Goal: Task Accomplishment & Management: Manage account settings

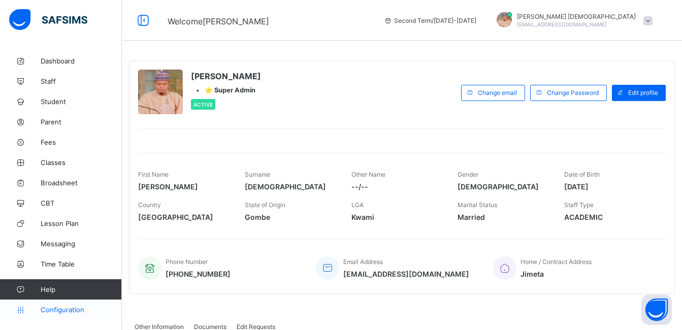
click at [63, 305] on link "Configuration" at bounding box center [60, 309] width 121 height 20
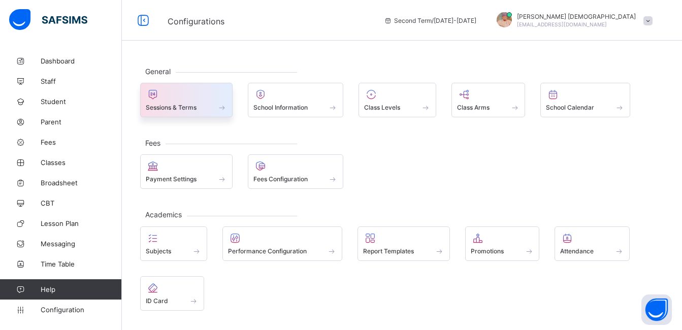
click at [184, 112] on div "Sessions & Terms" at bounding box center [186, 100] width 92 height 35
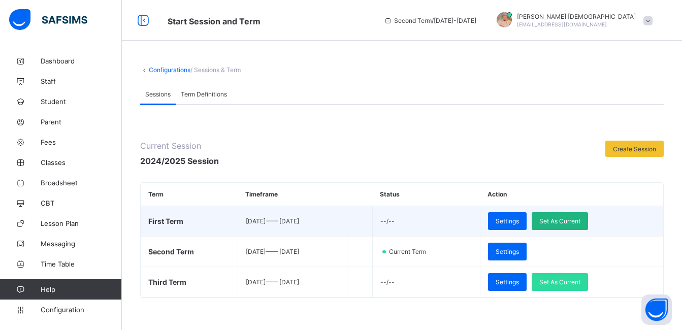
click at [559, 221] on div "Set As Current" at bounding box center [559, 221] width 56 height 18
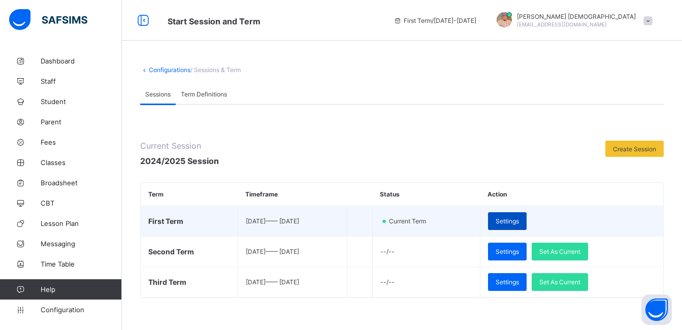
click at [519, 224] on span "Settings" at bounding box center [506, 221] width 23 height 8
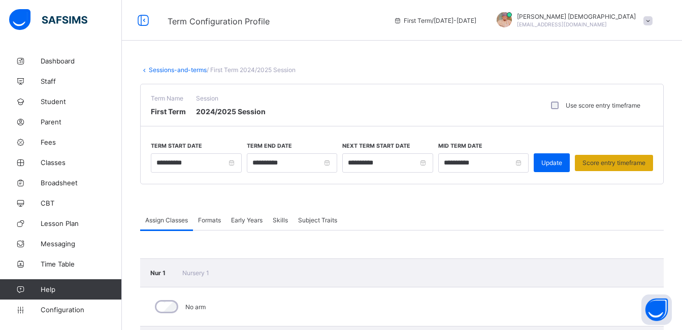
click at [617, 159] on span "Score entry timeframe" at bounding box center [613, 163] width 63 height 8
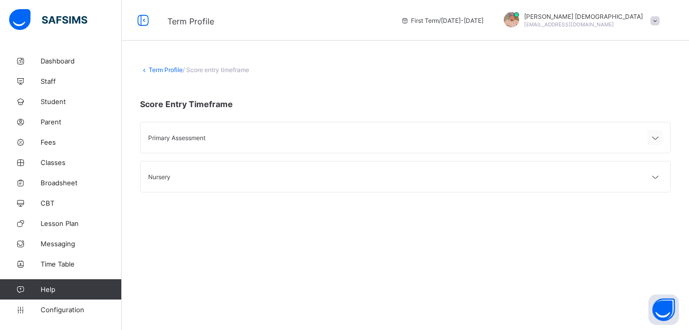
click at [656, 135] on icon at bounding box center [655, 138] width 12 height 10
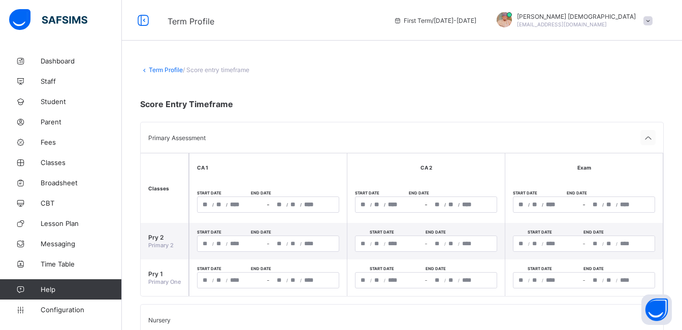
click at [654, 142] on icon at bounding box center [647, 138] width 12 height 10
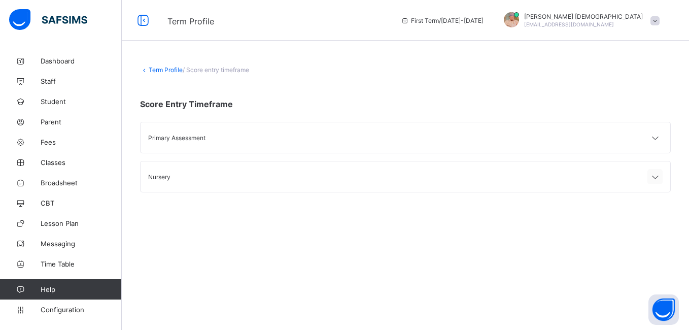
click at [651, 179] on icon at bounding box center [655, 177] width 12 height 10
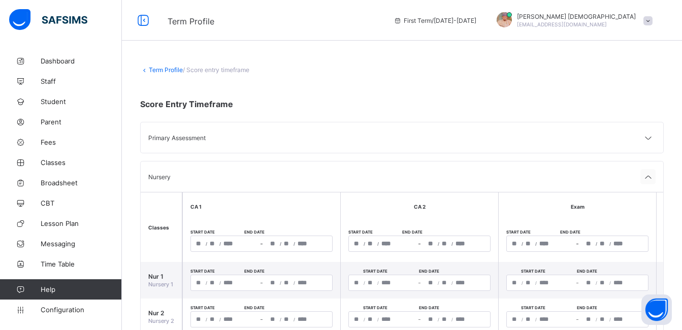
click at [651, 179] on icon at bounding box center [647, 177] width 12 height 10
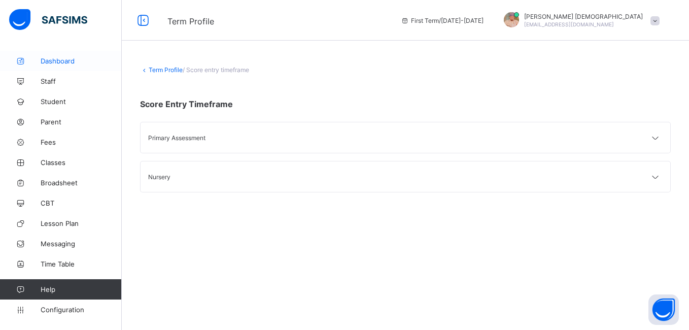
click at [72, 68] on link "Dashboard" at bounding box center [61, 61] width 122 height 20
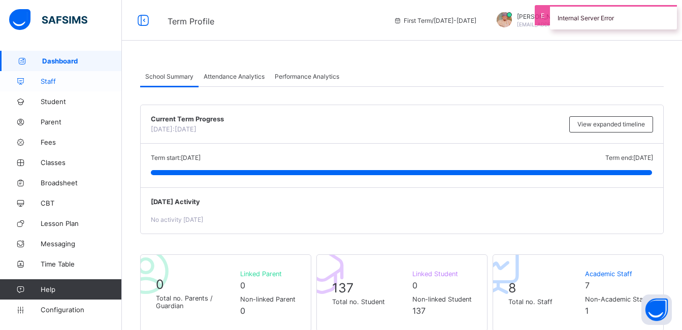
click at [69, 81] on span "Staff" at bounding box center [81, 81] width 81 height 8
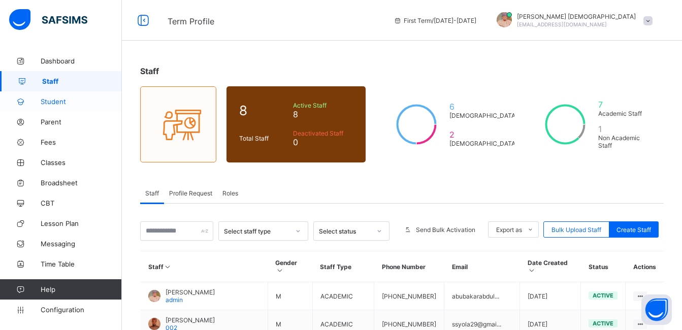
click at [63, 102] on span "Student" at bounding box center [81, 101] width 81 height 8
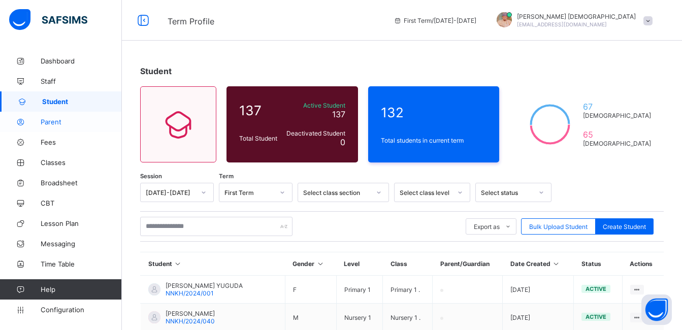
click at [49, 116] on link "Parent" at bounding box center [61, 122] width 122 height 20
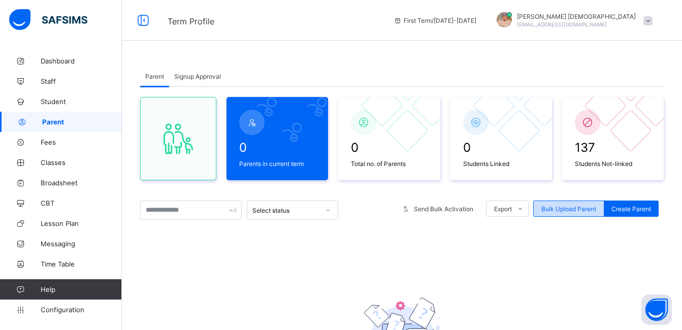
click at [564, 212] on span "Bulk Upload Parent" at bounding box center [568, 209] width 55 height 8
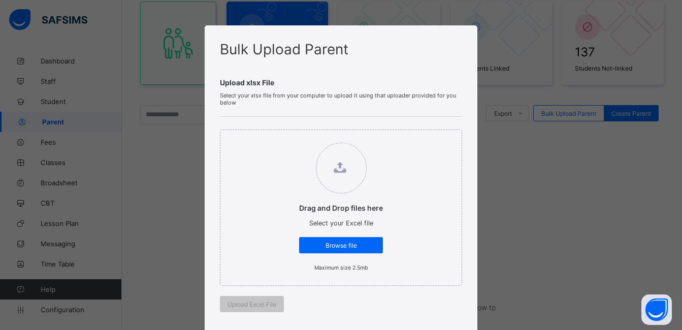
scroll to position [102, 0]
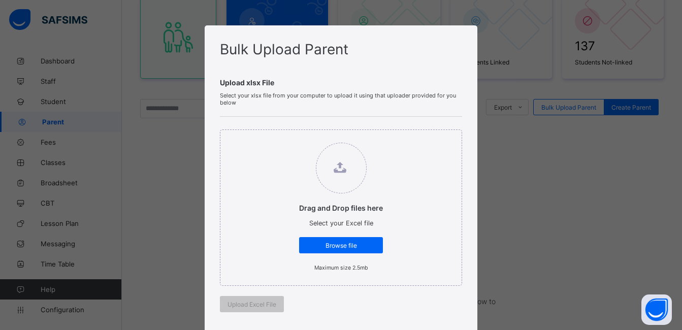
click at [443, 307] on div "Drag and Drop files here Select your Excel file Browse file Maximum size 2.5mb …" at bounding box center [341, 221] width 242 height 208
click at [443, 308] on div "Drag and Drop files here Select your Excel file Browse file Maximum size 2.5mb …" at bounding box center [341, 221] width 242 height 208
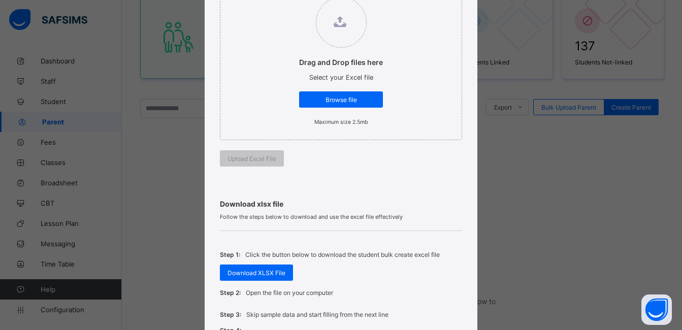
scroll to position [162, 0]
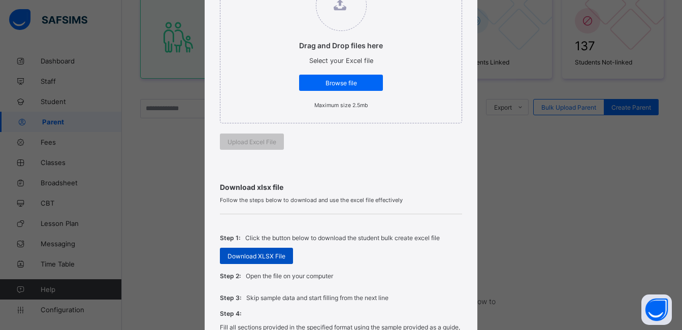
click at [255, 262] on div "Download XLSX File" at bounding box center [256, 256] width 73 height 16
click at [535, 204] on div "Bulk Upload Parent Upload xlsx File Select your xlsx file from your computer to…" at bounding box center [341, 165] width 682 height 330
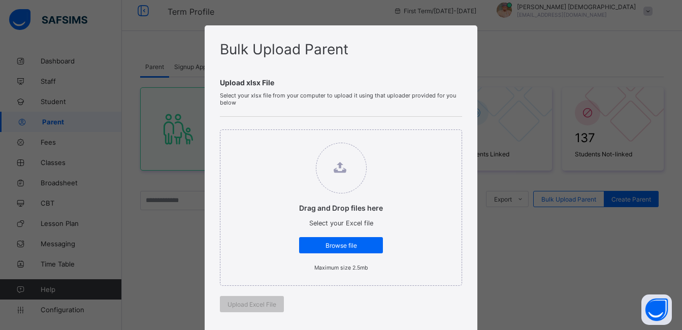
scroll to position [0, 0]
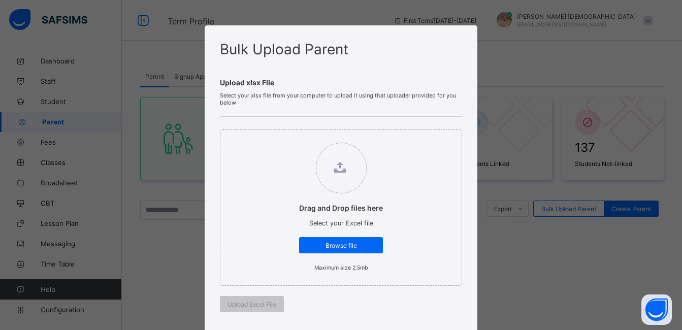
click at [129, 259] on div "Bulk Upload Parent Upload xlsx File Select your xlsx file from your computer to…" at bounding box center [341, 165] width 682 height 330
click at [198, 221] on div "Bulk Upload Parent Upload xlsx File Select your xlsx file from your computer to…" at bounding box center [341, 165] width 682 height 330
click at [468, 34] on div "Bulk Upload Parent Upload xlsx File Select your xlsx file from your computer to…" at bounding box center [341, 306] width 273 height 562
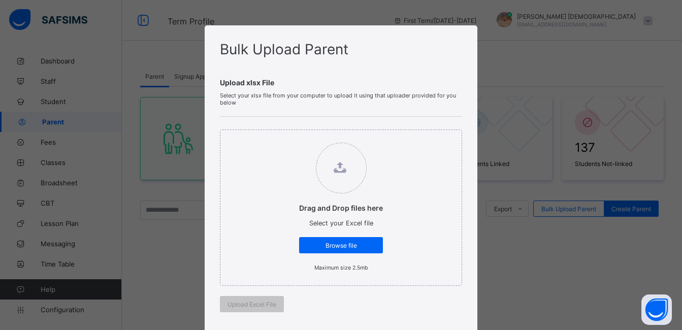
click at [468, 34] on div "Bulk Upload Parent Upload xlsx File Select your xlsx file from your computer to…" at bounding box center [341, 306] width 273 height 562
click at [295, 72] on div "Upload xlsx File Select your xlsx file from your computer to upload it using th…" at bounding box center [341, 191] width 242 height 267
click at [33, 131] on div "Bulk Upload Parent Upload xlsx File Select your xlsx file from your computer to…" at bounding box center [341, 165] width 682 height 330
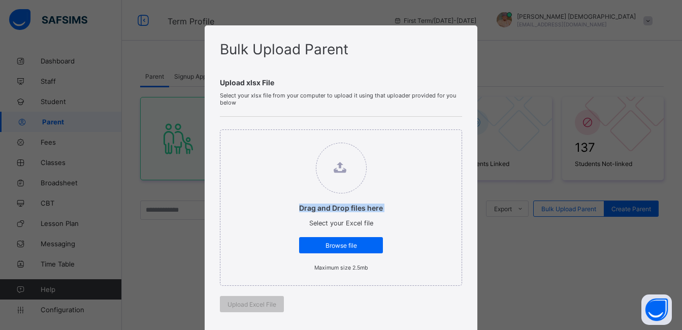
click at [33, 131] on div "Bulk Upload Parent Upload xlsx File Select your xlsx file from your computer to…" at bounding box center [341, 165] width 682 height 330
click at [144, 272] on div "Bulk Upload Parent Upload xlsx File Select your xlsx file from your computer to…" at bounding box center [341, 165] width 682 height 330
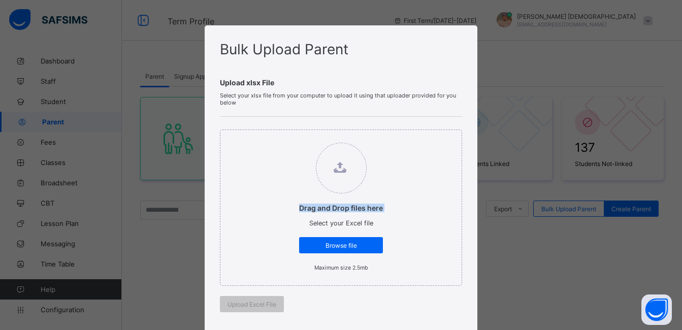
click at [144, 272] on div "Bulk Upload Parent Upload xlsx File Select your xlsx file from your computer to…" at bounding box center [341, 165] width 682 height 330
drag, startPoint x: 144, startPoint y: 272, endPoint x: 212, endPoint y: 276, distance: 68.6
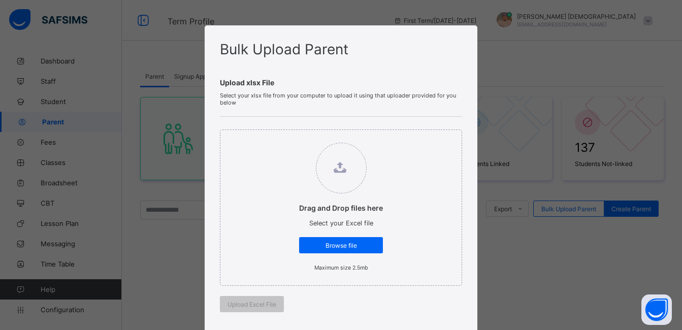
click at [212, 276] on div "Bulk Upload Parent Upload xlsx File Select your xlsx file from your computer to…" at bounding box center [341, 306] width 273 height 562
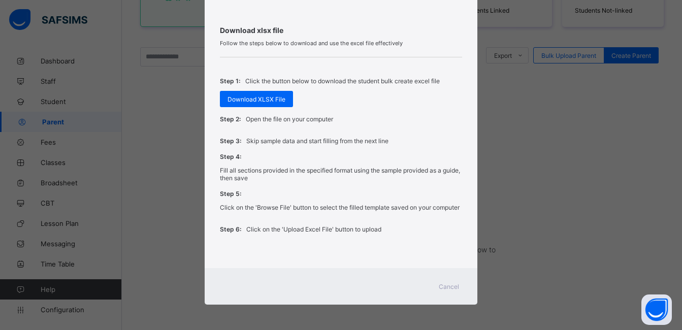
scroll to position [155, 0]
click at [452, 289] on span "Cancel" at bounding box center [448, 287] width 20 height 8
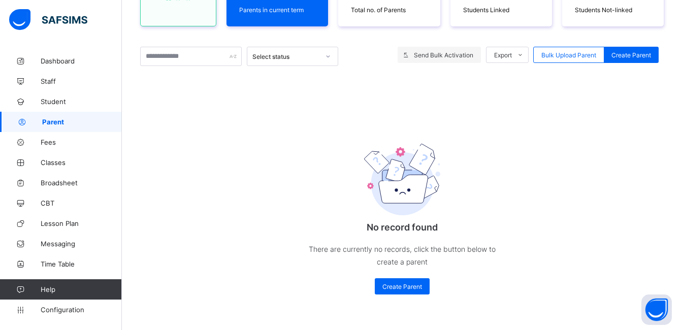
click at [433, 56] on span "Send Bulk Activation" at bounding box center [443, 55] width 59 height 8
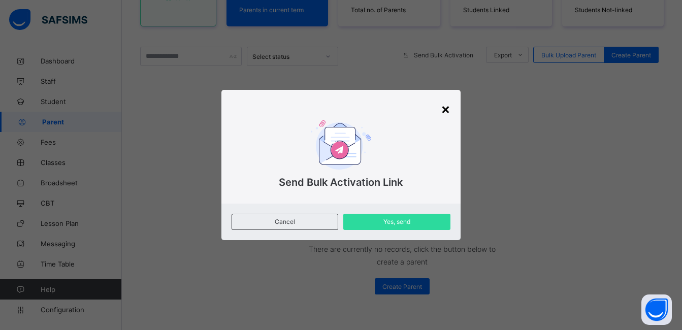
click at [444, 109] on div "×" at bounding box center [446, 108] width 10 height 17
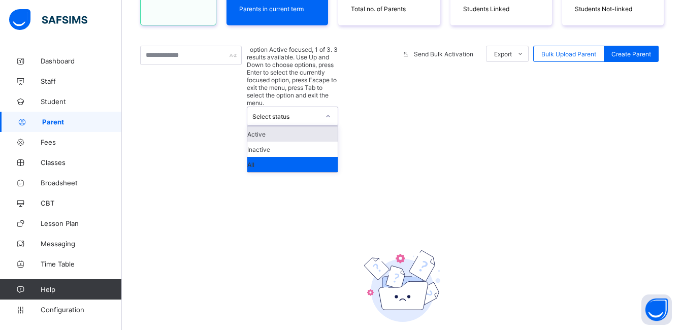
click at [323, 108] on div at bounding box center [327, 116] width 17 height 16
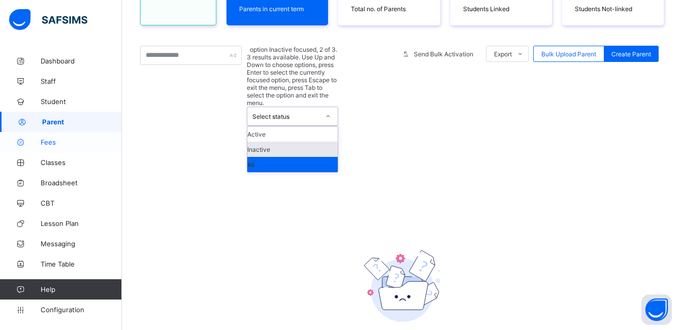
click at [73, 148] on link "Fees" at bounding box center [61, 142] width 122 height 20
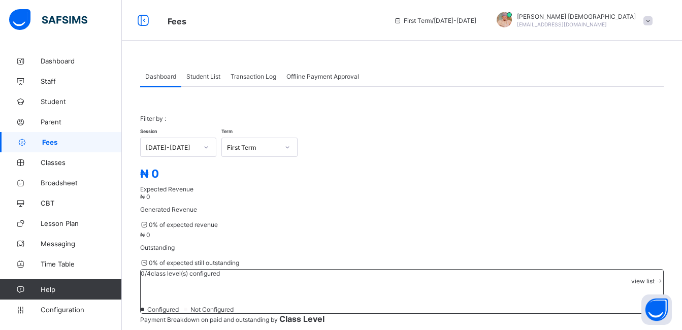
click at [79, 142] on span "Fees" at bounding box center [82, 142] width 80 height 8
click at [66, 139] on span "Fees" at bounding box center [82, 142] width 80 height 8
click at [67, 142] on span "Fees" at bounding box center [82, 142] width 80 height 8
click at [67, 143] on span "Fees" at bounding box center [82, 142] width 80 height 8
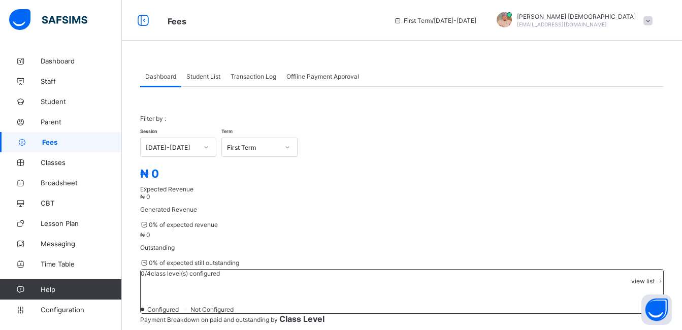
click at [67, 143] on span "Fees" at bounding box center [82, 142] width 80 height 8
click at [65, 163] on span "Classes" at bounding box center [81, 162] width 81 height 8
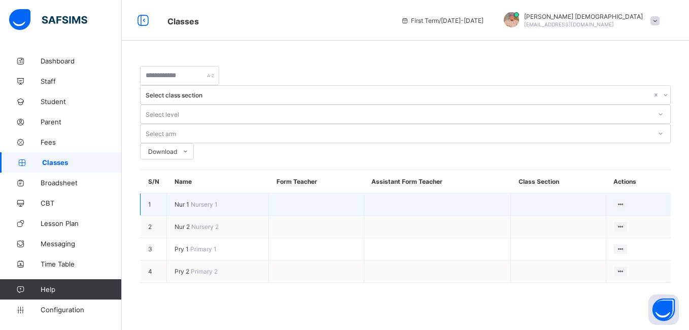
click at [168, 193] on td "Nur 1 Nursery 1" at bounding box center [218, 204] width 102 height 22
click at [184, 200] on span "Nur 1" at bounding box center [183, 204] width 16 height 8
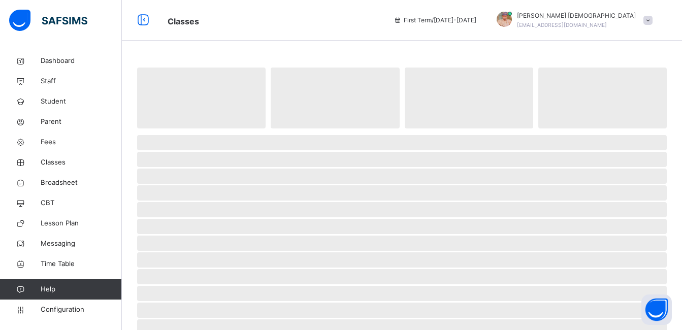
click at [184, 132] on span at bounding box center [401, 130] width 529 height 5
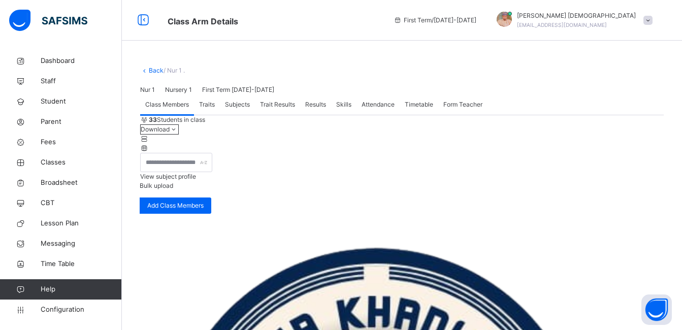
drag, startPoint x: 184, startPoint y: 132, endPoint x: 230, endPoint y: 200, distance: 82.2
click at [230, 109] on span "Subjects" at bounding box center [237, 104] width 25 height 9
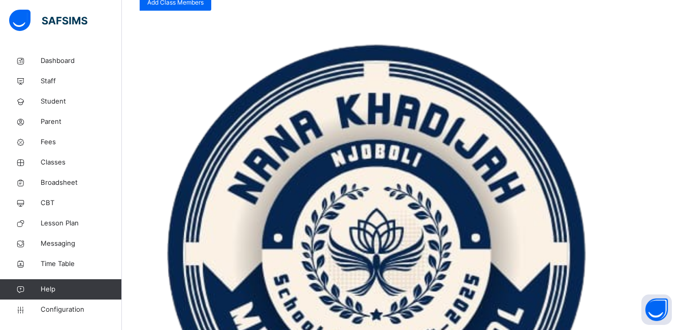
scroll to position [224, 0]
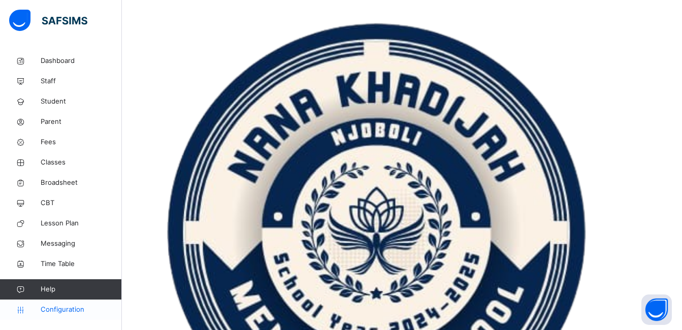
click at [66, 311] on span "Configuration" at bounding box center [81, 310] width 81 height 10
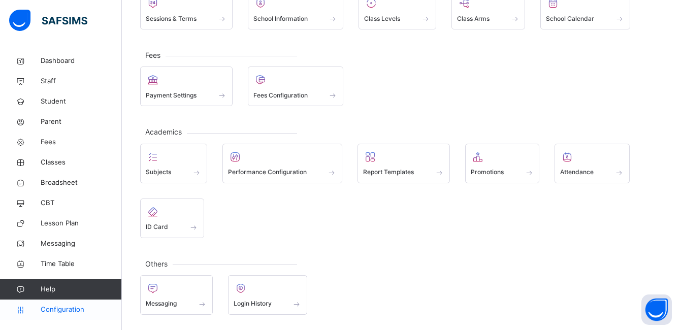
scroll to position [93, 0]
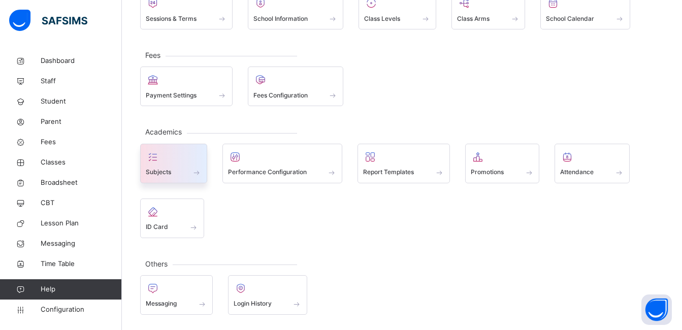
click at [198, 163] on div at bounding box center [174, 156] width 56 height 15
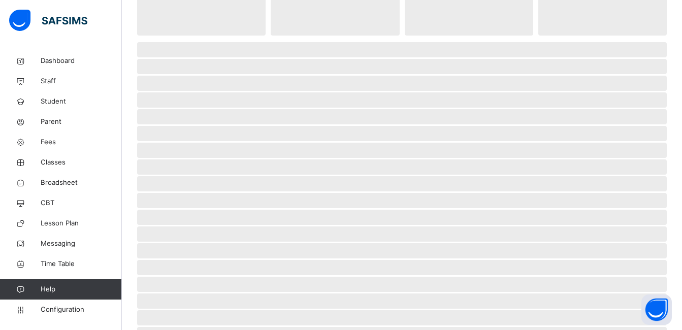
scroll to position [224, 0]
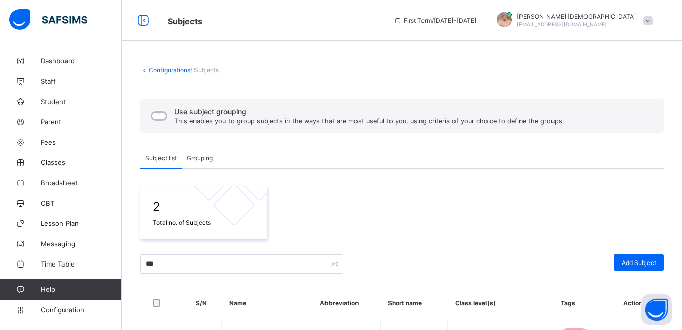
click at [437, 208] on div "2 Total no. of Subjects" at bounding box center [401, 212] width 523 height 53
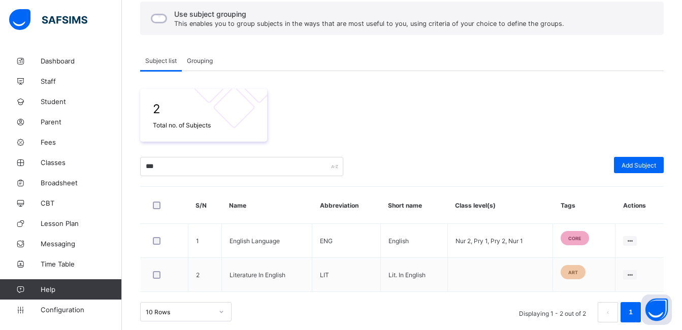
scroll to position [105, 0]
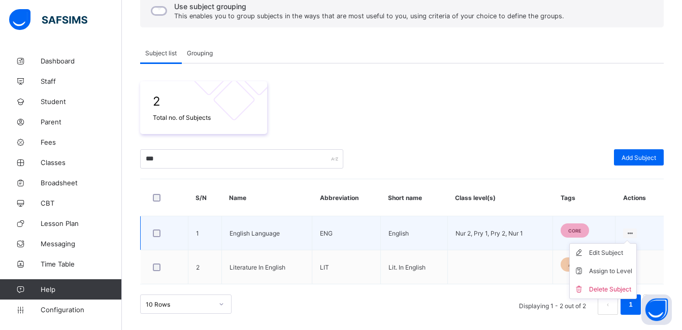
click at [634, 230] on icon at bounding box center [629, 233] width 9 height 8
click at [627, 249] on div "Edit Subject" at bounding box center [610, 253] width 43 height 10
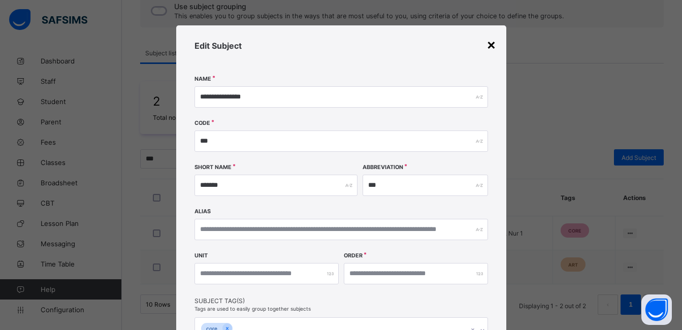
click at [489, 39] on div "×" at bounding box center [491, 44] width 10 height 17
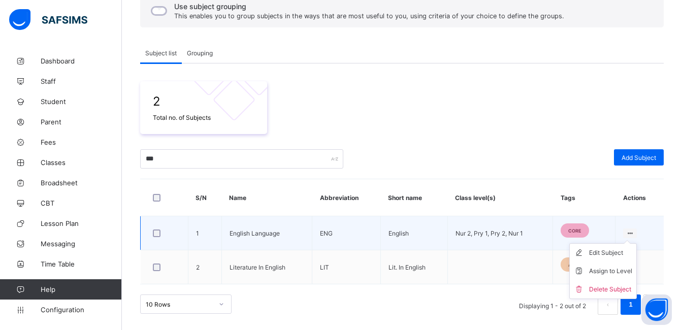
click at [636, 243] on ul "Edit Subject Assign to Level Delete Subject" at bounding box center [602, 271] width 67 height 56
click at [626, 273] on div "Assign to Level" at bounding box center [610, 271] width 43 height 10
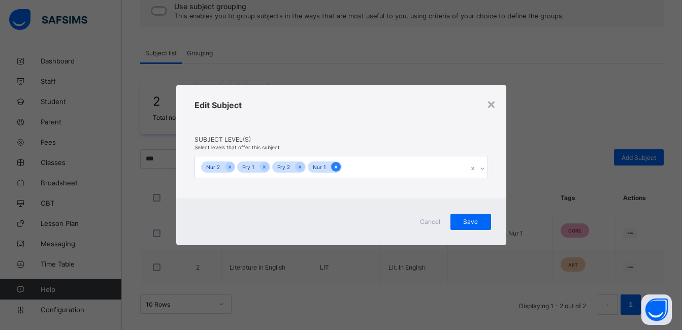
click at [339, 168] on div at bounding box center [336, 167] width 10 height 10
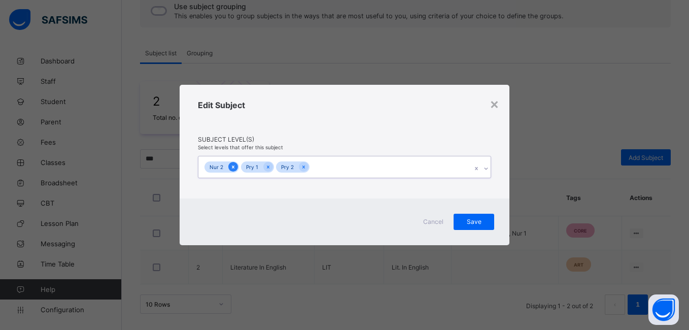
click at [231, 167] on icon at bounding box center [233, 166] width 6 height 7
drag, startPoint x: 312, startPoint y: 248, endPoint x: 357, endPoint y: 247, distance: 44.7
click at [357, 247] on div "× Edit Subject Subject Level(s) Select levels that offer this subject option Nu…" at bounding box center [344, 165] width 689 height 330
click at [492, 217] on div "Save" at bounding box center [474, 222] width 41 height 16
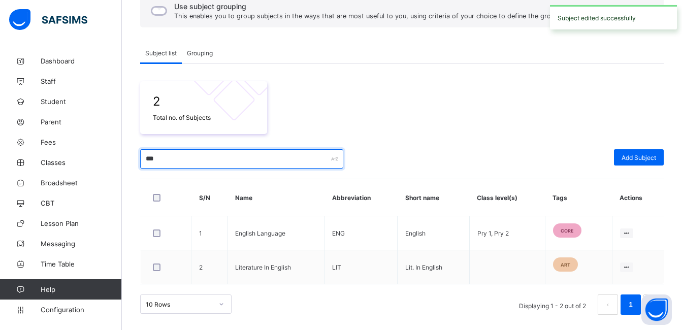
click at [277, 162] on input "***" at bounding box center [241, 158] width 203 height 19
type input "*"
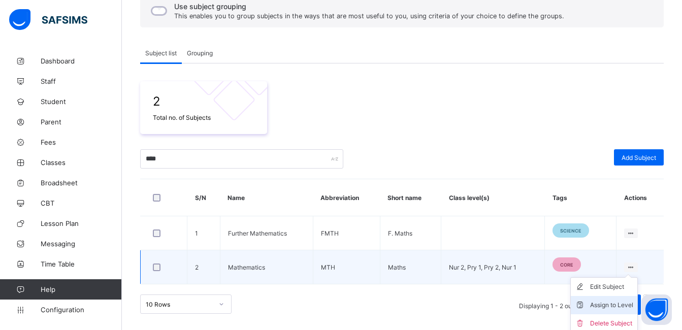
click at [625, 302] on div "Assign to Level" at bounding box center [611, 305] width 43 height 10
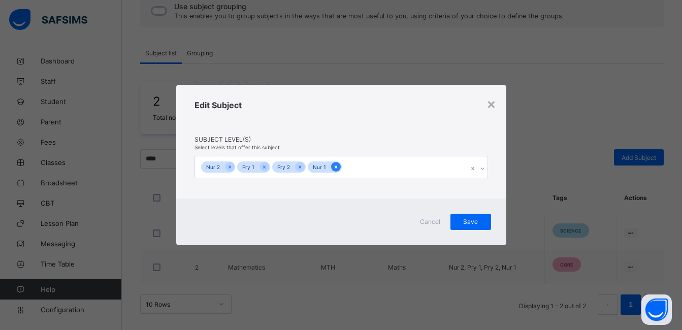
click at [335, 165] on icon at bounding box center [336, 166] width 6 height 7
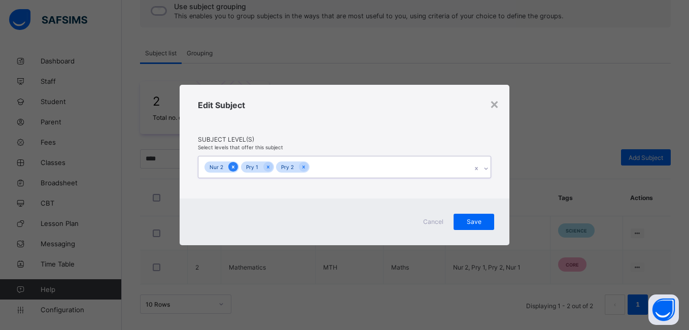
click at [231, 165] on icon at bounding box center [233, 166] width 6 height 7
click at [470, 216] on div "Save" at bounding box center [474, 222] width 41 height 16
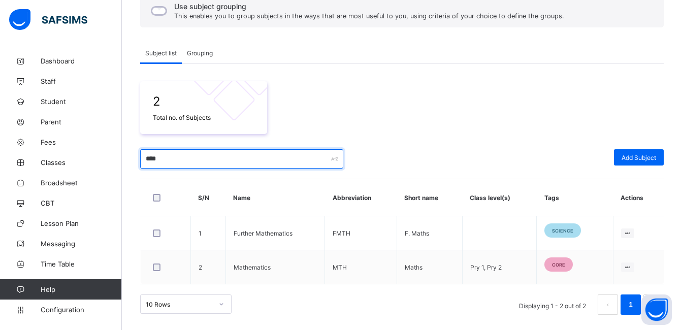
click at [238, 157] on input "****" at bounding box center [241, 158] width 203 height 19
type input "*"
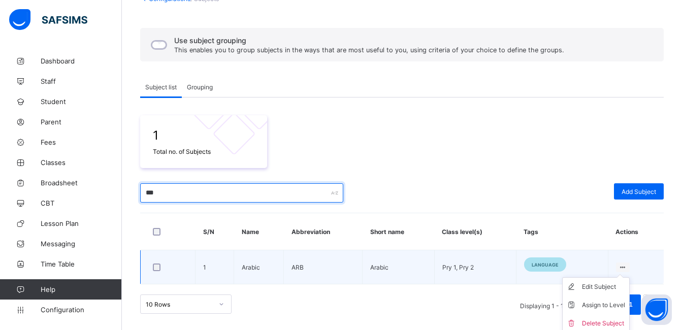
scroll to position [74, 0]
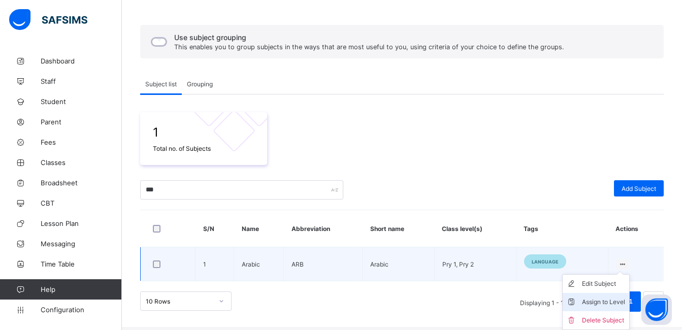
click at [618, 298] on div "Assign to Level" at bounding box center [603, 302] width 43 height 10
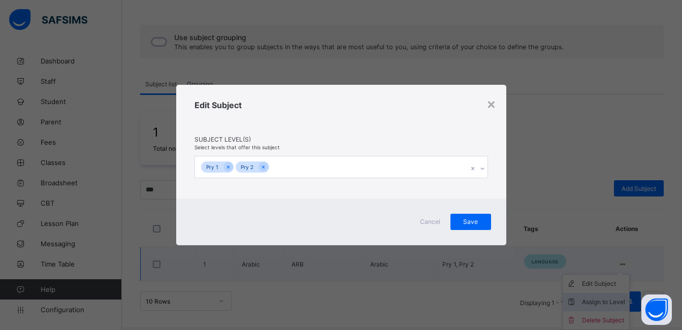
scroll to position [71, 0]
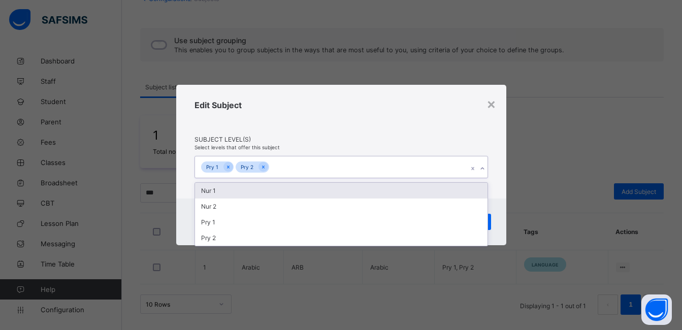
click at [327, 165] on div "Pry 1 Pry 2" at bounding box center [331, 166] width 273 height 21
click at [298, 194] on div "Nur 1" at bounding box center [341, 191] width 292 height 16
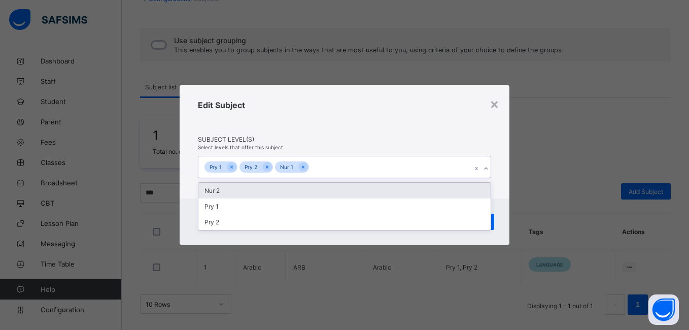
click at [309, 191] on div "Nur 2" at bounding box center [344, 191] width 292 height 16
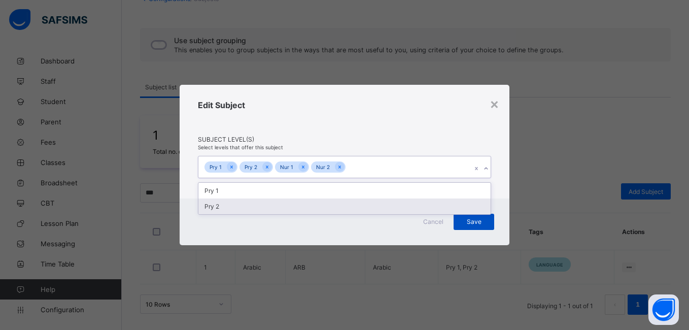
click at [483, 216] on div "Save" at bounding box center [474, 222] width 41 height 16
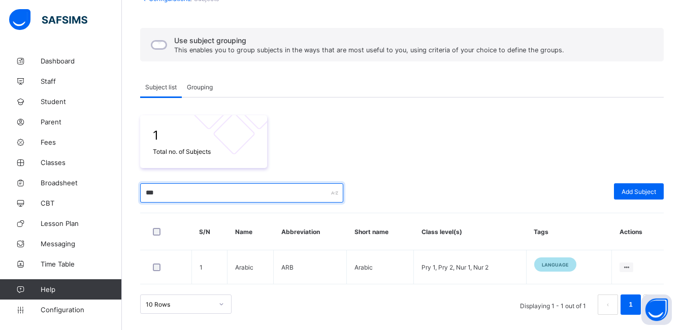
click at [181, 193] on input "***" at bounding box center [241, 192] width 203 height 19
type input "*"
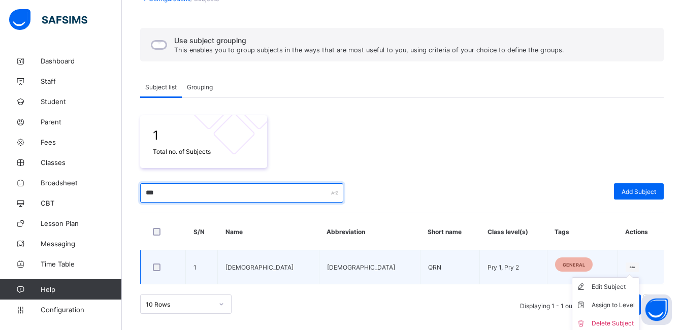
type input "***"
click at [627, 262] on div at bounding box center [632, 267] width 14 height 10
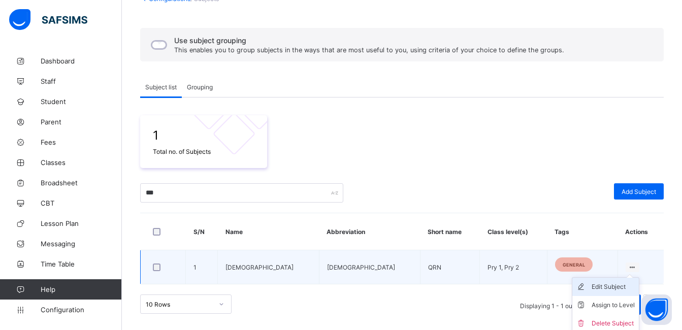
click at [610, 290] on div "Edit Subject" at bounding box center [612, 287] width 43 height 10
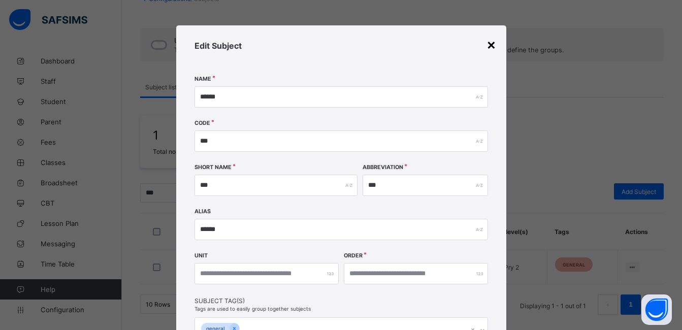
click at [490, 42] on div "×" at bounding box center [491, 44] width 10 height 17
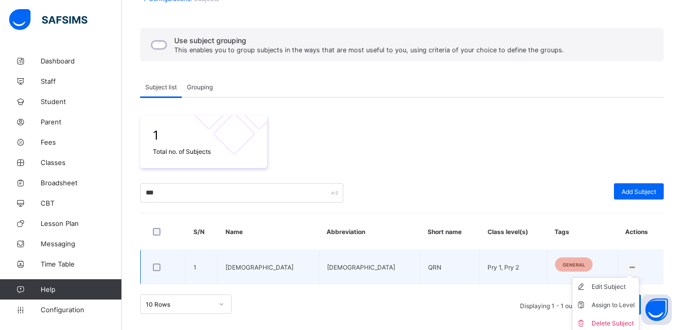
click at [628, 277] on ul "Edit Subject Assign to Level Delete Subject" at bounding box center [604, 305] width 67 height 56
click at [618, 304] on div "Assign to Level" at bounding box center [612, 305] width 43 height 10
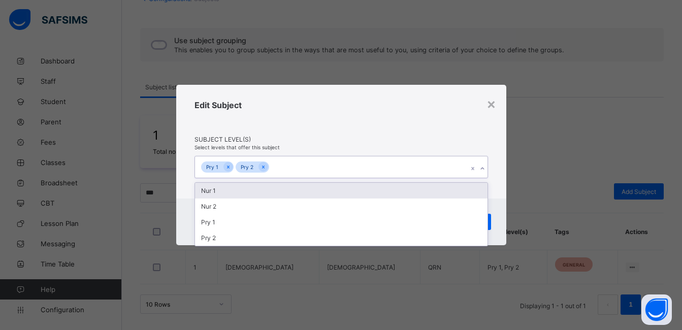
click at [296, 171] on div "Pry 1 Pry 2" at bounding box center [331, 166] width 273 height 21
click at [285, 194] on div "Nur 1" at bounding box center [341, 191] width 292 height 16
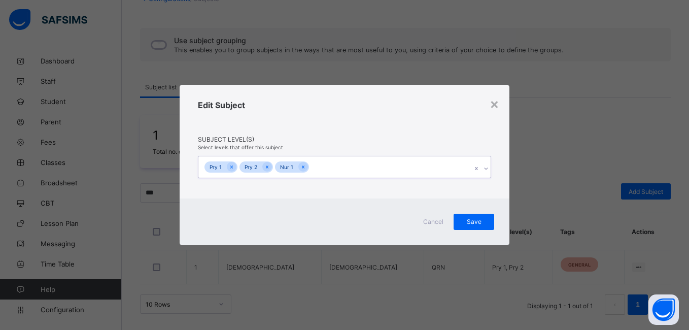
click at [337, 161] on div "Pry 1 Pry 2 Nur 1" at bounding box center [334, 166] width 273 height 21
click at [329, 167] on div "Pry 1 Pry 2 Nur 1" at bounding box center [334, 166] width 273 height 21
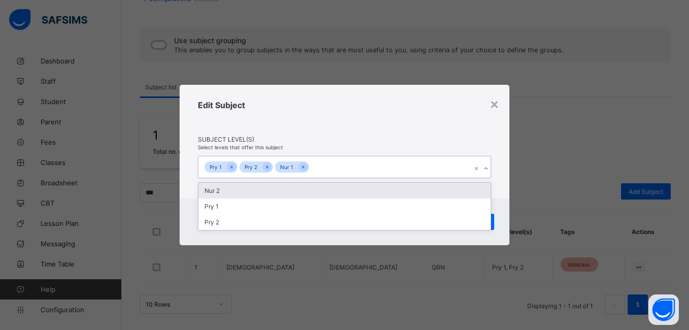
click at [311, 190] on div "Nur 2" at bounding box center [344, 191] width 292 height 16
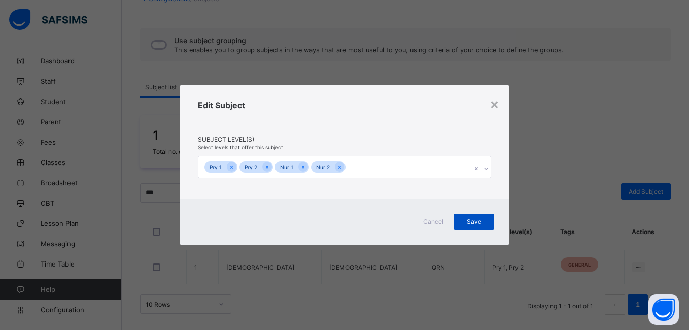
click at [473, 218] on span "Save" at bounding box center [473, 222] width 25 height 8
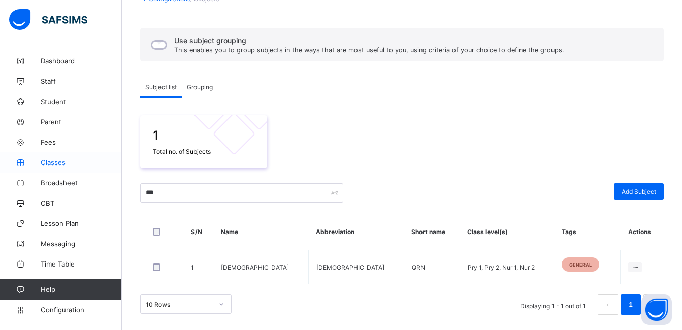
click at [63, 159] on span "Classes" at bounding box center [81, 162] width 81 height 8
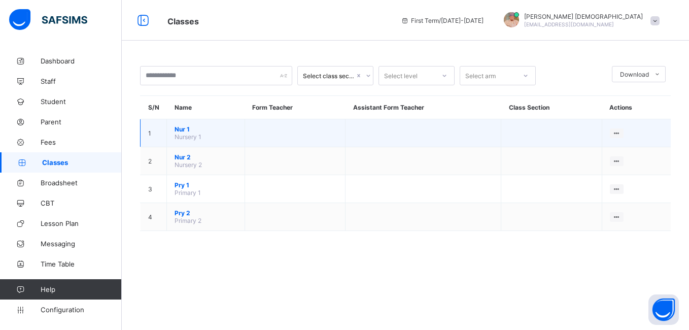
click at [177, 131] on span "Nur 1" at bounding box center [206, 129] width 62 height 8
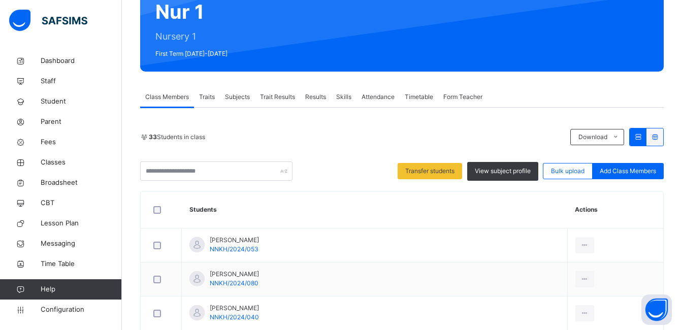
scroll to position [102, 0]
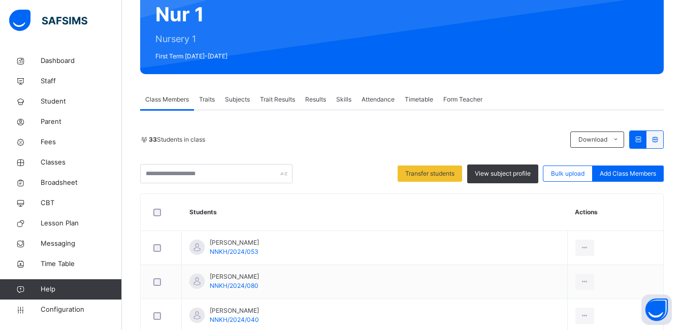
click at [241, 100] on span "Subjects" at bounding box center [237, 99] width 25 height 9
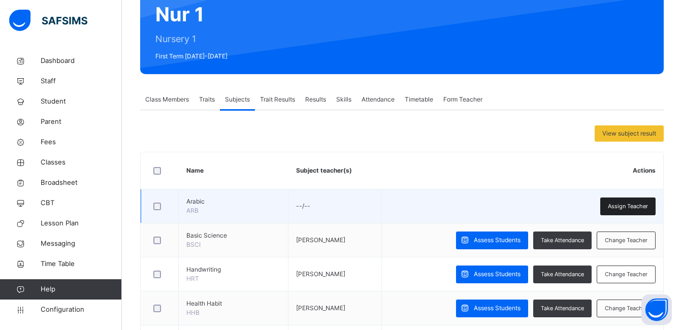
click at [629, 201] on div "Assign Teacher" at bounding box center [627, 206] width 55 height 18
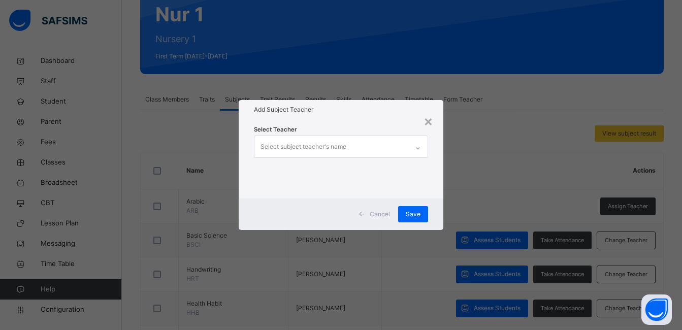
click at [369, 144] on div "Select subject teacher's name" at bounding box center [331, 146] width 154 height 21
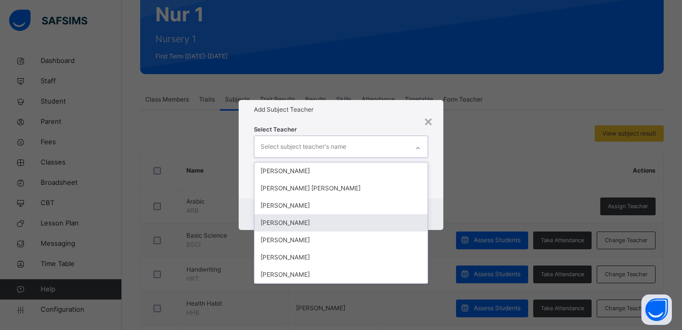
click at [341, 219] on div "Abubakar Abdulkadir Muhammad" at bounding box center [340, 222] width 173 height 17
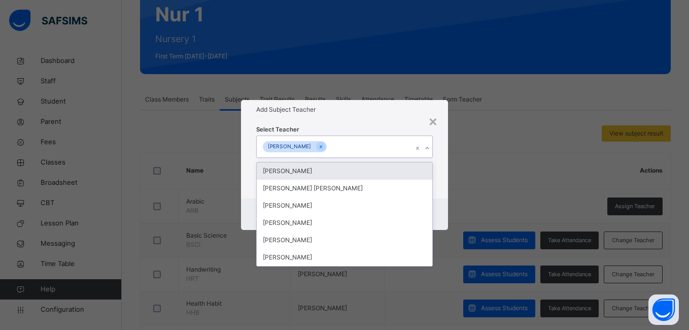
click at [447, 151] on div "Select Teacher option Abubakar Abdulkadir Muhammad , selected. option Suleiman …" at bounding box center [344, 158] width 207 height 79
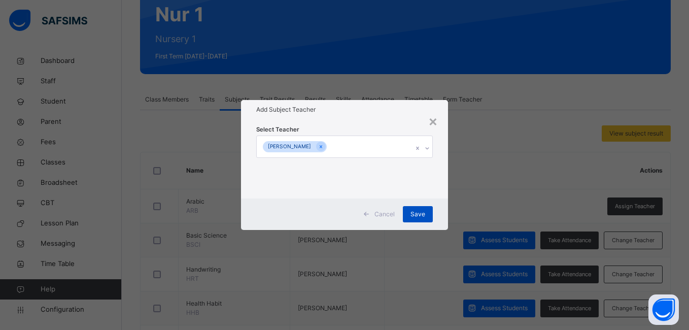
click at [417, 213] on span "Save" at bounding box center [418, 214] width 15 height 9
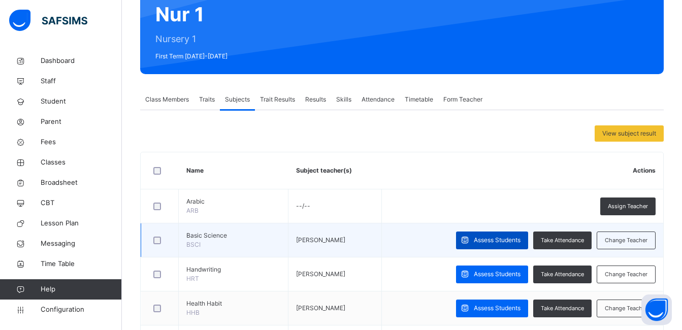
click at [473, 238] on span at bounding box center [465, 240] width 18 height 18
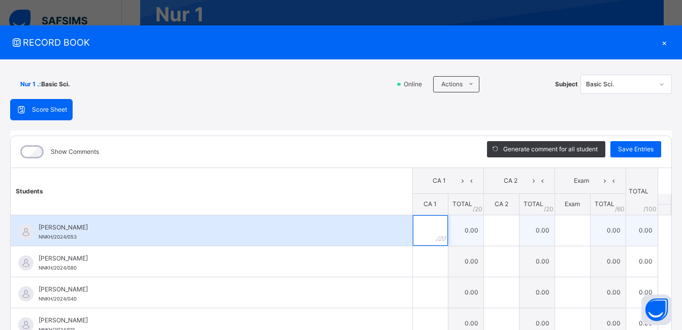
click at [427, 233] on div at bounding box center [430, 230] width 35 height 30
click at [484, 230] on input "text" at bounding box center [501, 230] width 35 height 30
click at [555, 229] on input "text" at bounding box center [572, 230] width 35 height 30
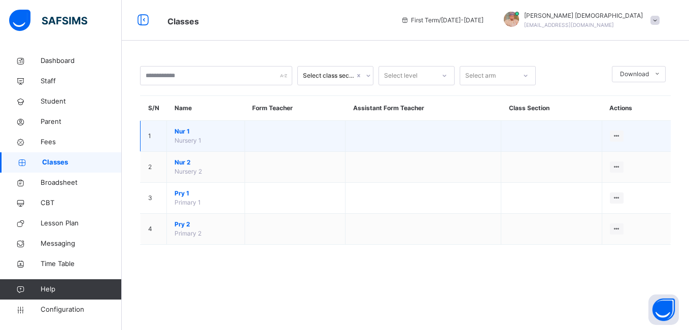
click at [184, 128] on span "Nur 1" at bounding box center [206, 131] width 62 height 9
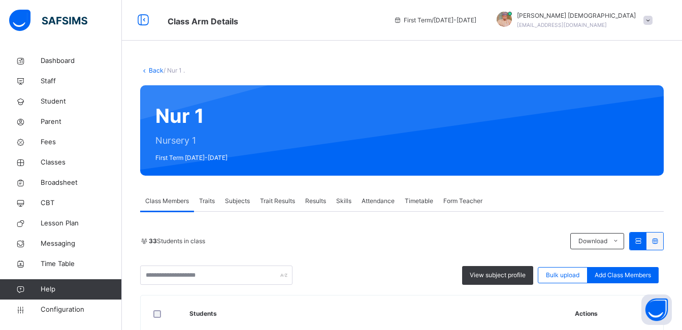
click at [240, 195] on div "Subjects" at bounding box center [237, 201] width 35 height 20
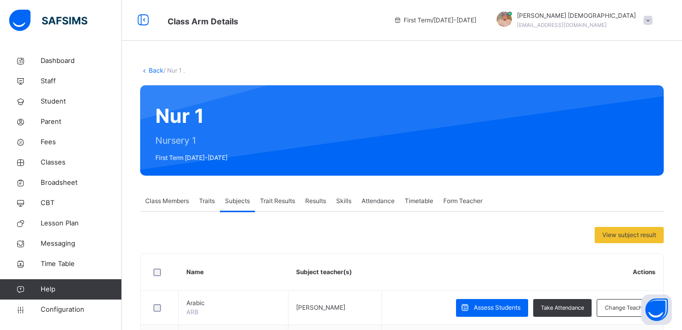
click at [325, 25] on span "Class Arm Details" at bounding box center [272, 20] width 211 height 17
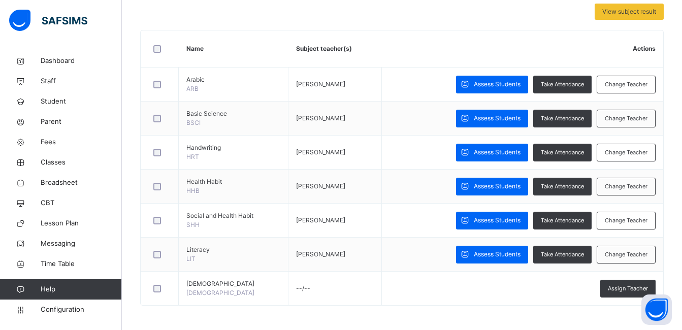
scroll to position [224, 0]
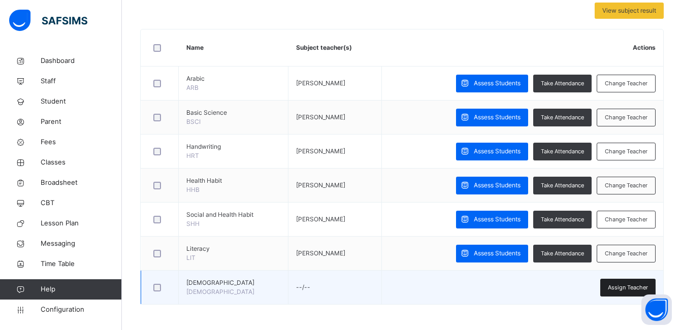
click at [620, 285] on span "Assign Teacher" at bounding box center [627, 287] width 40 height 9
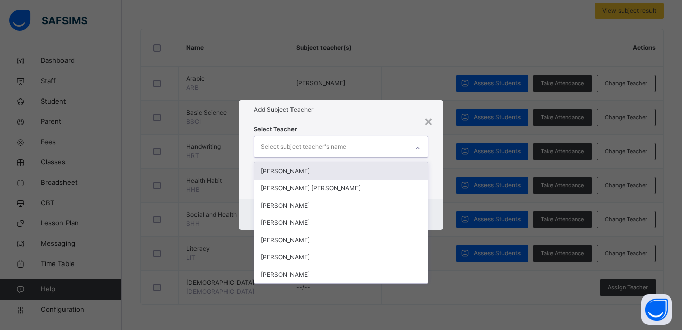
click at [348, 145] on div "Select subject teacher's name" at bounding box center [331, 146] width 154 height 21
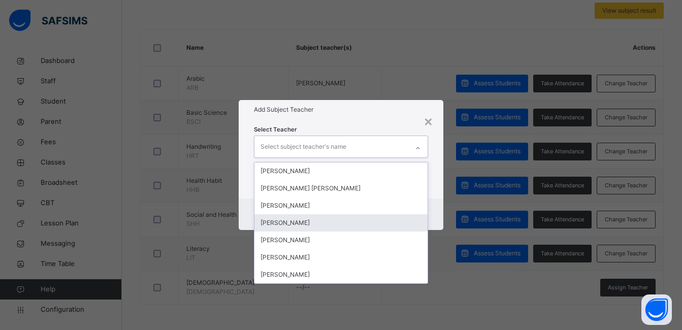
click at [329, 218] on div "Abubakar Abdulkadir Muhammad" at bounding box center [340, 222] width 173 height 17
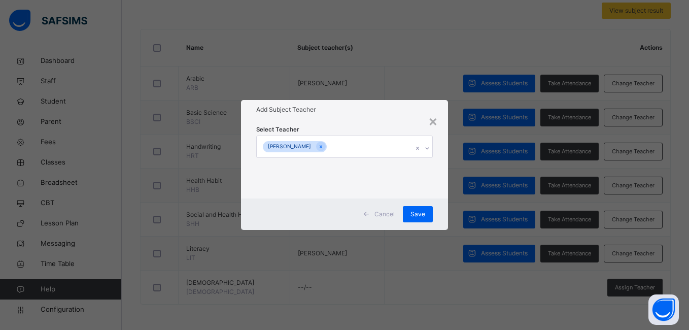
click at [416, 110] on h1 "Add Subject Teacher" at bounding box center [344, 109] width 176 height 9
click at [420, 212] on span "Save" at bounding box center [418, 214] width 15 height 9
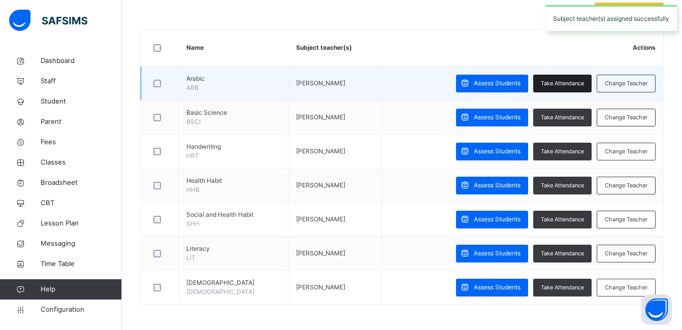
click at [580, 75] on div "Take Attendance" at bounding box center [562, 84] width 58 height 18
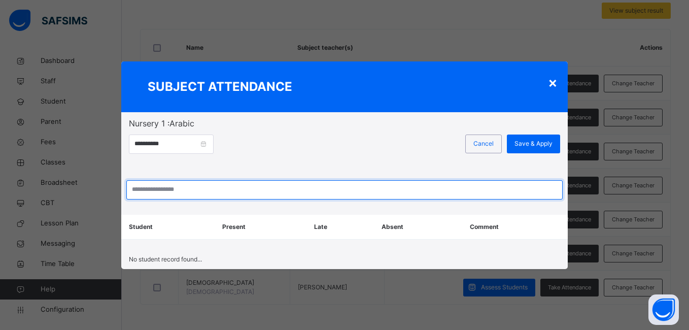
click at [391, 192] on input "search" at bounding box center [344, 189] width 436 height 19
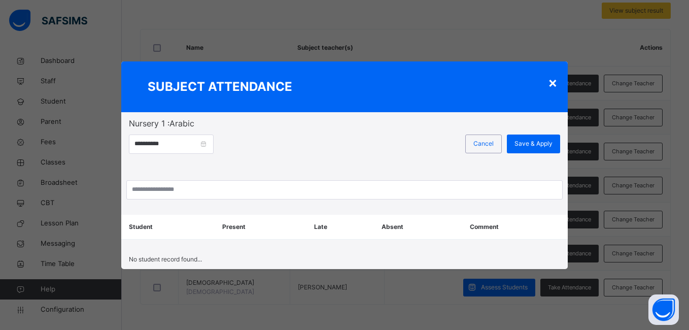
click at [552, 80] on div "×" at bounding box center [553, 82] width 10 height 21
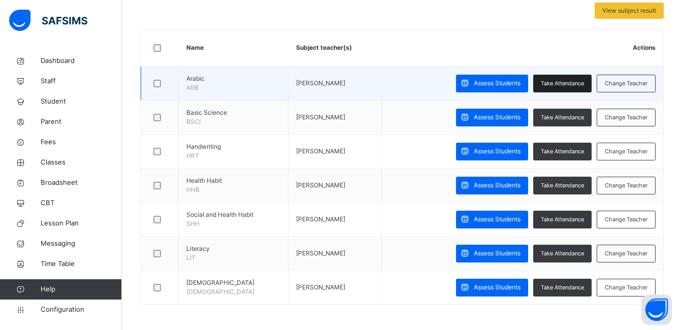
click at [563, 83] on span "Take Attendance" at bounding box center [561, 83] width 43 height 9
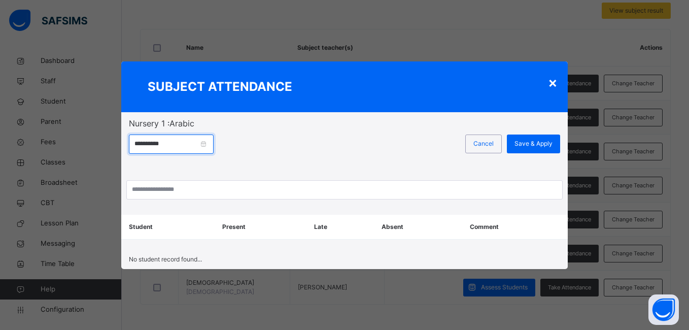
click at [202, 147] on input "**********" at bounding box center [171, 143] width 85 height 19
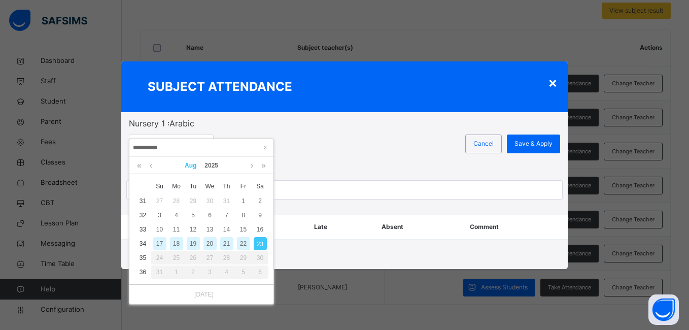
click at [195, 166] on link "Aug" at bounding box center [191, 165] width 20 height 17
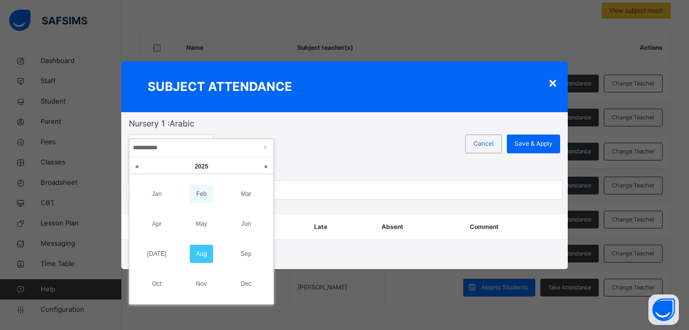
click at [204, 199] on link "Feb" at bounding box center [201, 194] width 23 height 18
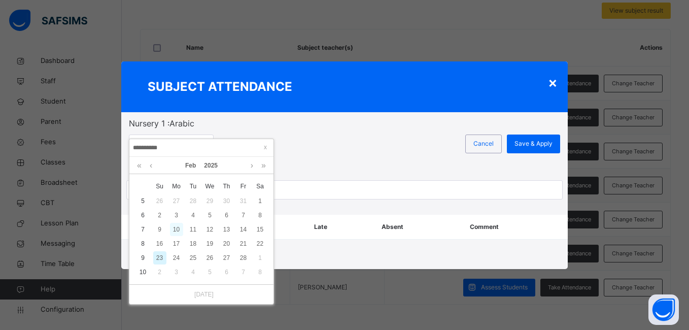
click at [179, 233] on div "10" at bounding box center [176, 229] width 13 height 13
type input "**********"
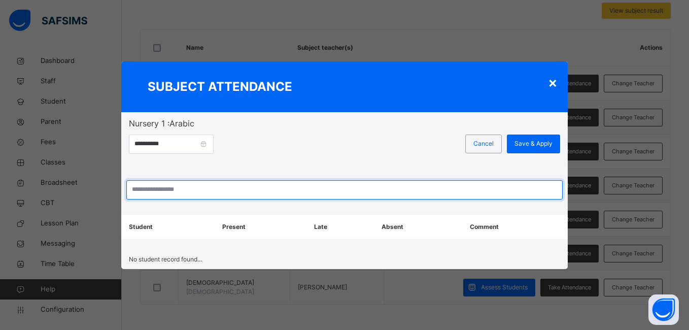
click at [202, 189] on input "search" at bounding box center [344, 189] width 436 height 19
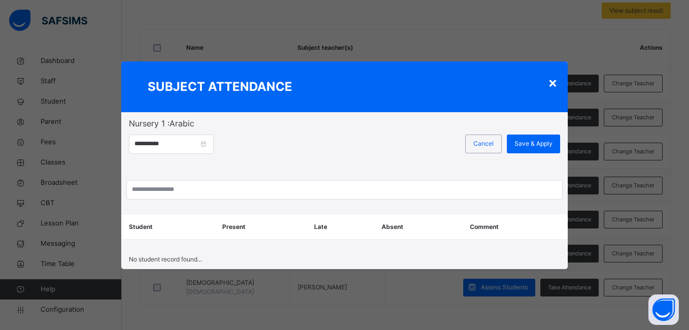
click at [553, 78] on div "×" at bounding box center [553, 82] width 10 height 21
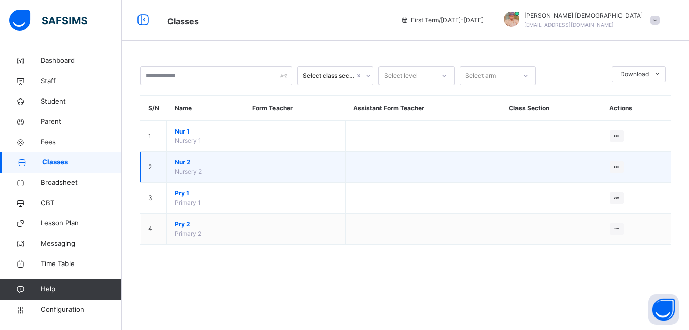
click at [188, 171] on span "Nursery 2" at bounding box center [188, 171] width 27 height 8
drag, startPoint x: 188, startPoint y: 171, endPoint x: 185, endPoint y: 156, distance: 15.5
click at [185, 156] on td "Nur 2 Nursery 2" at bounding box center [206, 167] width 78 height 31
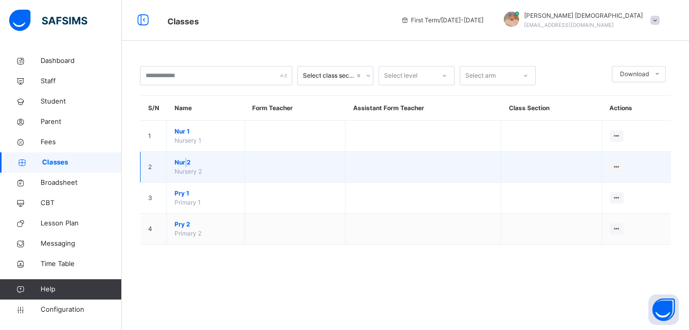
click at [185, 156] on td "Nur 2 Nursery 2" at bounding box center [206, 167] width 78 height 31
click at [186, 156] on td "Nur 2 Nursery 2" at bounding box center [206, 167] width 78 height 31
drag, startPoint x: 186, startPoint y: 156, endPoint x: 175, endPoint y: 163, distance: 12.5
click at [175, 163] on span "Nur 2" at bounding box center [206, 162] width 62 height 9
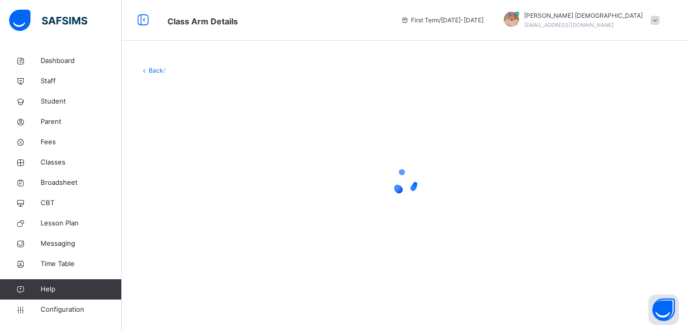
click at [175, 163] on div at bounding box center [405, 181] width 531 height 41
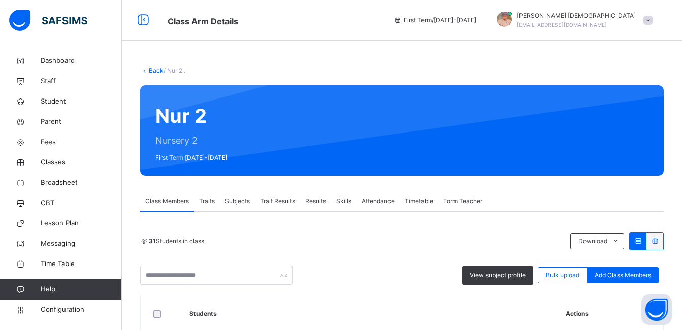
click at [239, 200] on span "Subjects" at bounding box center [237, 200] width 25 height 9
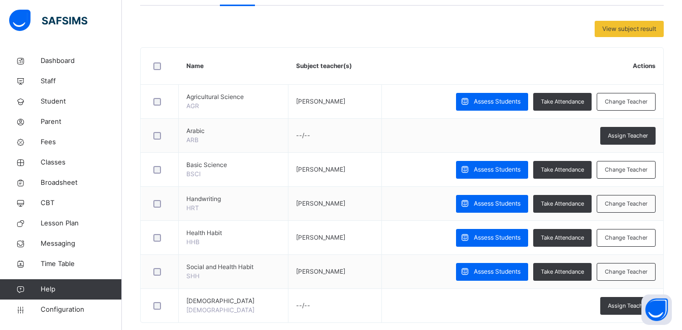
scroll to position [204, 0]
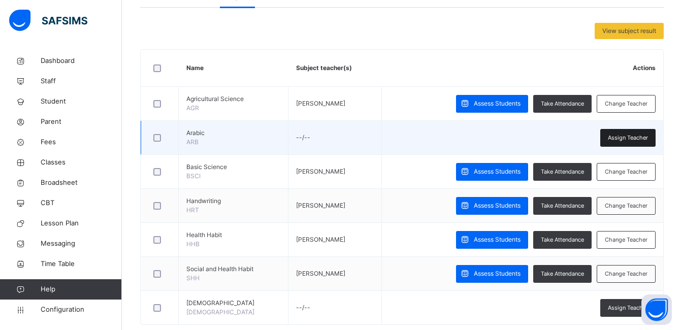
click at [637, 133] on span "Assign Teacher" at bounding box center [627, 137] width 40 height 9
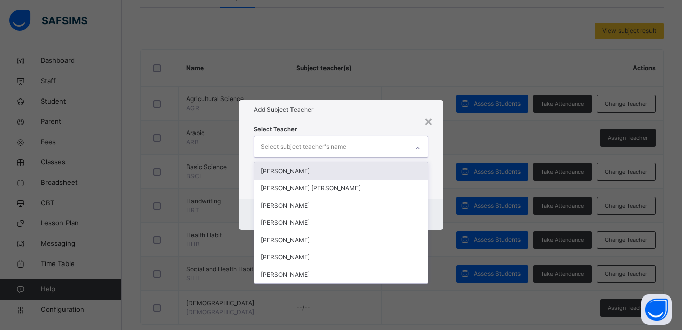
click at [418, 142] on div at bounding box center [417, 148] width 17 height 16
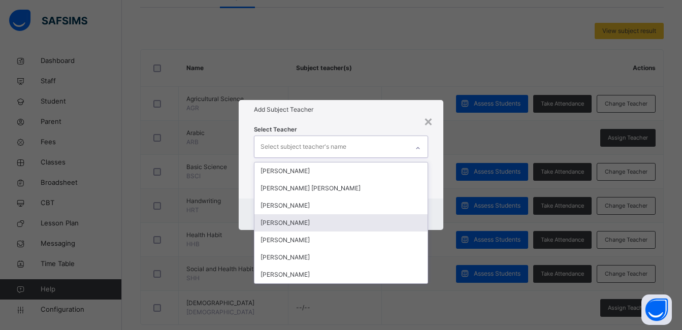
click at [337, 216] on div "Abubakar Abdulkadir Muhammad" at bounding box center [340, 222] width 173 height 17
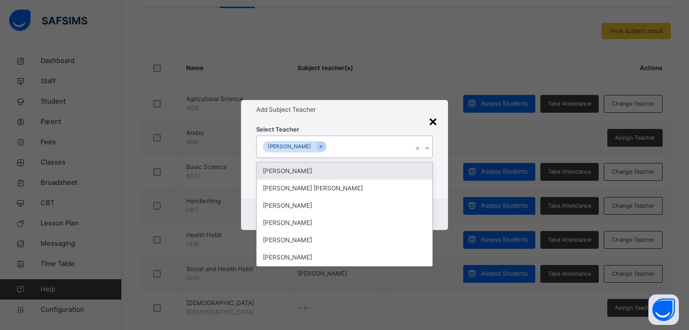
click at [435, 124] on div "×" at bounding box center [433, 120] width 10 height 21
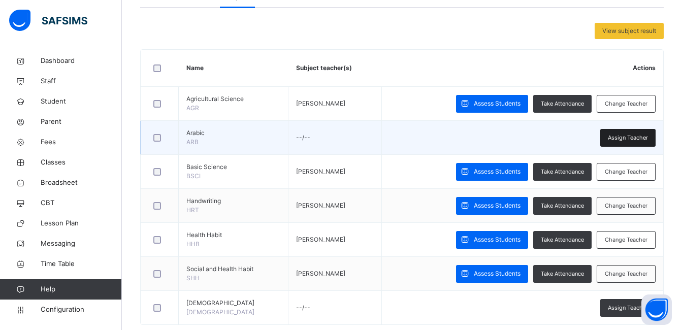
click at [614, 129] on div "Assign Teacher" at bounding box center [627, 138] width 55 height 18
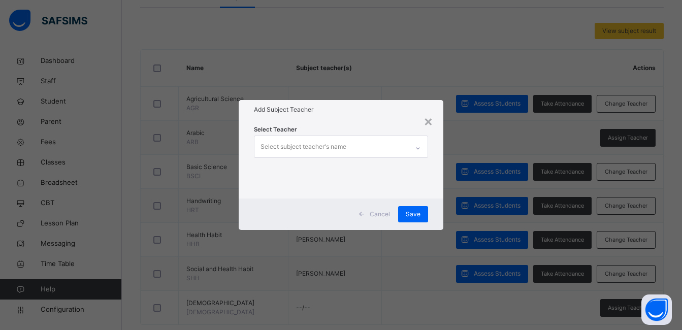
click at [420, 144] on icon at bounding box center [418, 148] width 6 height 10
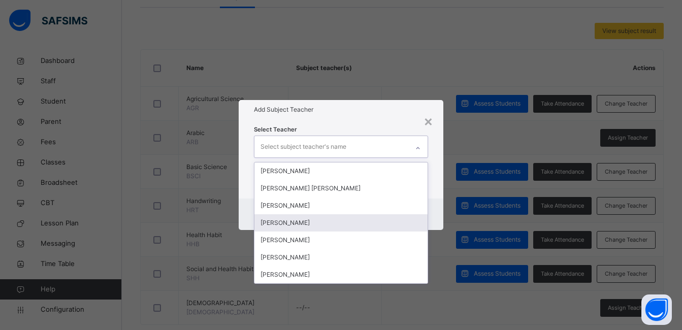
click at [373, 225] on div "Abubakar Abdulkadir Muhammad" at bounding box center [340, 222] width 173 height 17
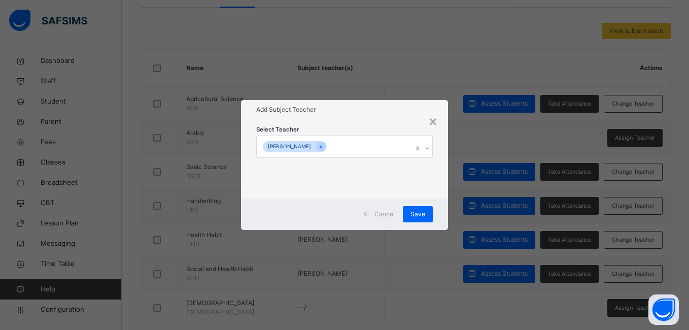
click at [420, 120] on div "Select Teacher Abubakar Abdulkadir Muhammad" at bounding box center [344, 158] width 207 height 79
click at [418, 214] on span "Save" at bounding box center [418, 214] width 15 height 9
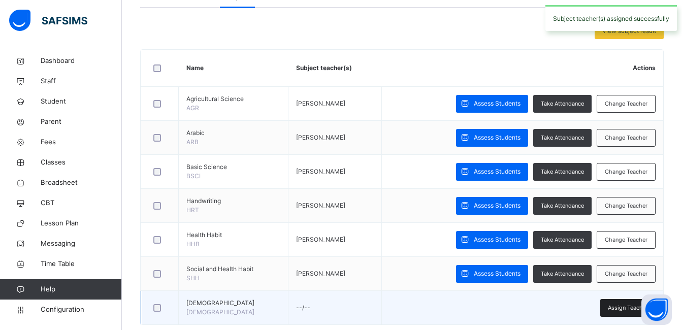
click at [615, 307] on span "Assign Teacher" at bounding box center [627, 307] width 40 height 9
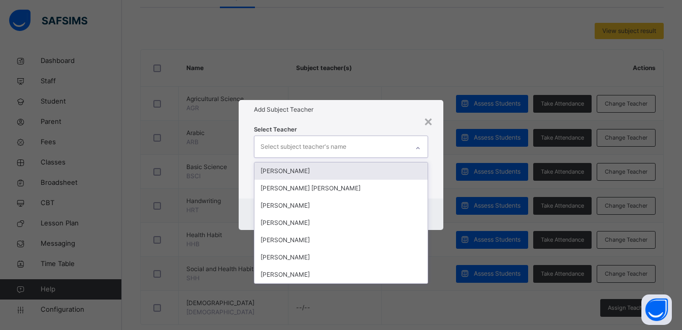
click at [417, 149] on icon at bounding box center [418, 148] width 6 height 10
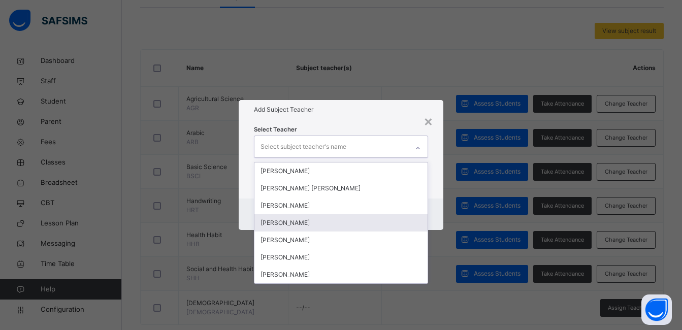
click at [360, 226] on div "Abubakar Abdulkadir Muhammad" at bounding box center [340, 222] width 173 height 17
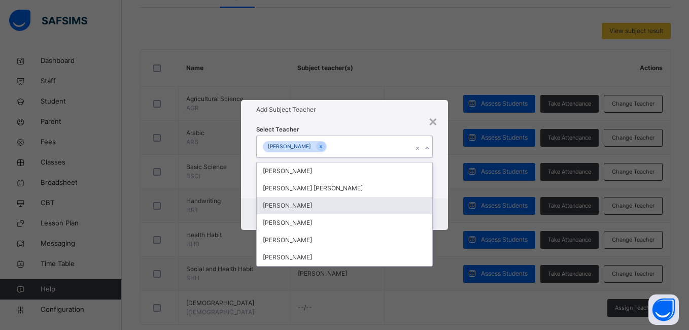
click at [443, 192] on div "Select Teacher option Abubakar Abdulkadir Muhammad , selected. option BILKISU A…" at bounding box center [344, 158] width 207 height 79
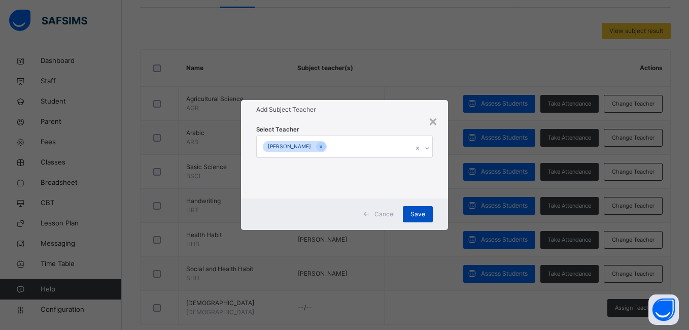
click at [422, 206] on div "Save" at bounding box center [418, 214] width 30 height 16
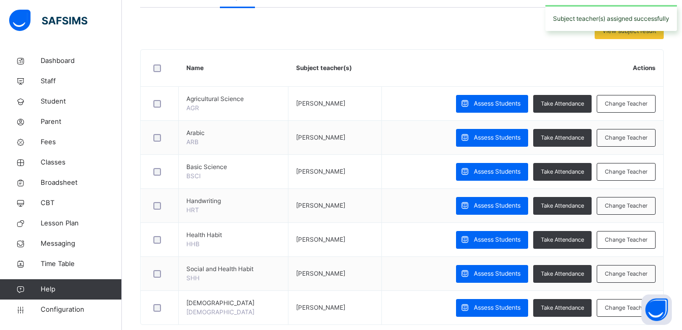
scroll to position [224, 0]
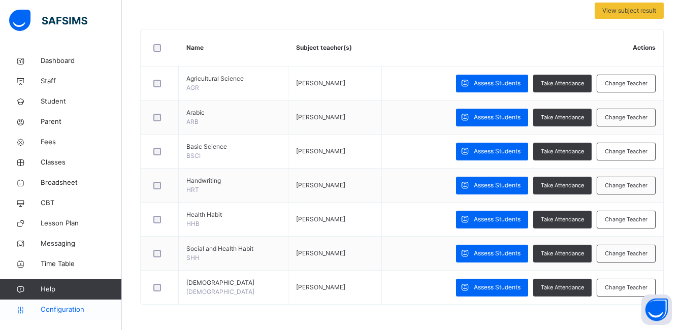
click at [67, 303] on link "Configuration" at bounding box center [60, 309] width 121 height 20
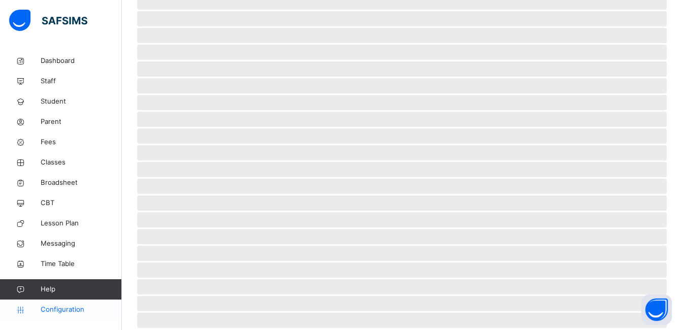
scroll to position [93, 0]
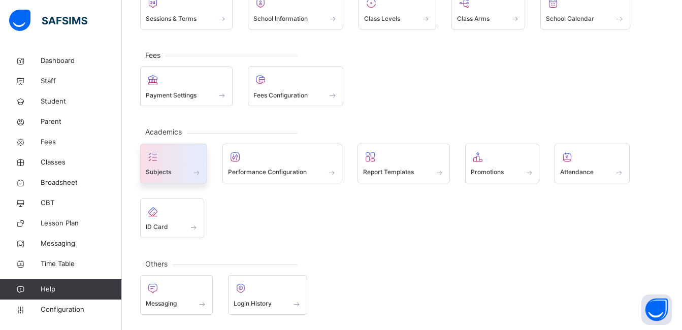
click at [163, 172] on span "Subjects" at bounding box center [158, 171] width 25 height 9
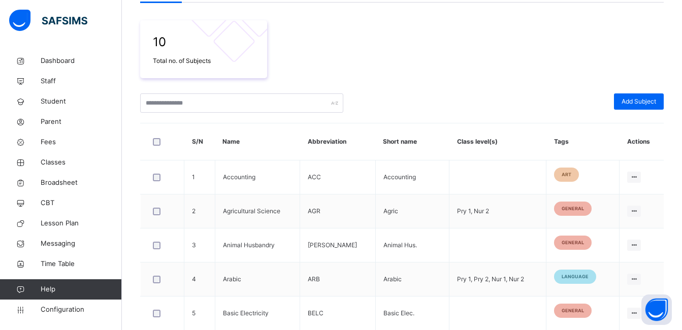
scroll to position [224, 0]
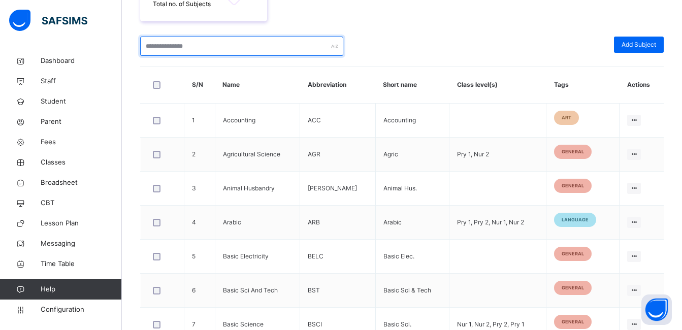
click at [212, 42] on input "text" at bounding box center [241, 46] width 203 height 19
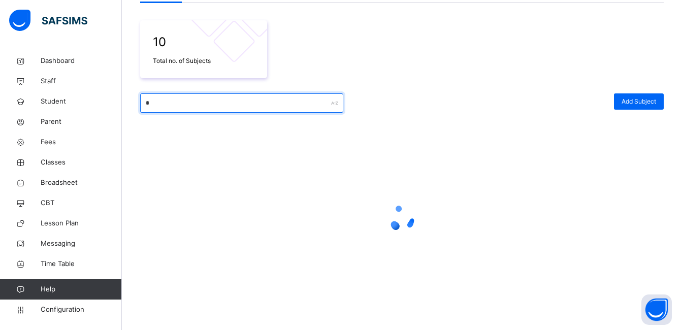
scroll to position [167, 0]
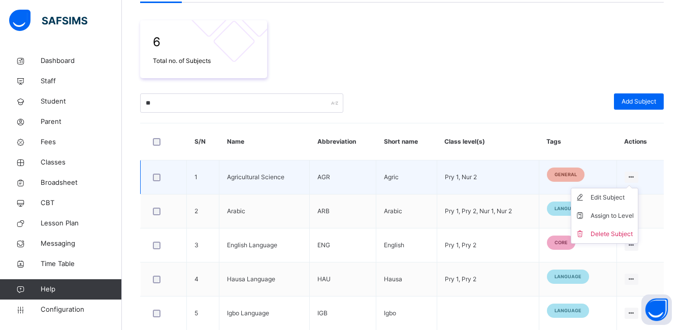
click at [635, 176] on icon at bounding box center [631, 177] width 9 height 8
click at [626, 211] on div "Assign to Level" at bounding box center [611, 216] width 43 height 10
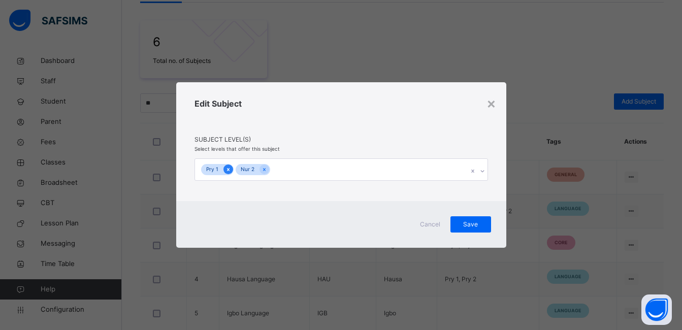
click at [227, 167] on icon at bounding box center [228, 169] width 6 height 7
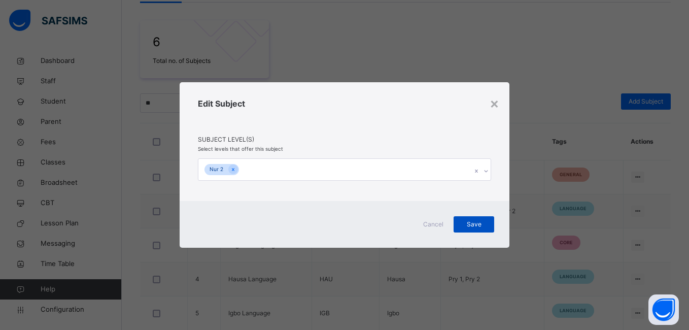
click at [475, 220] on span "Save" at bounding box center [473, 224] width 25 height 9
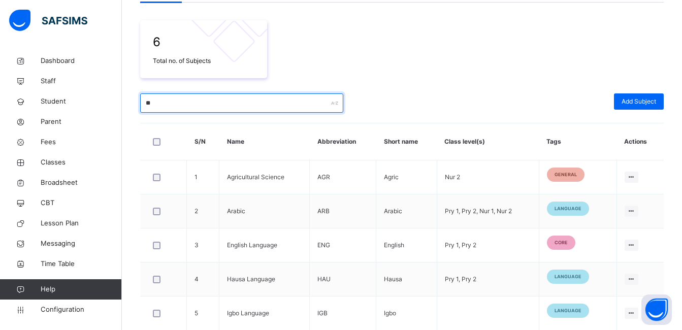
click at [233, 112] on input "**" at bounding box center [241, 102] width 203 height 19
type input "*"
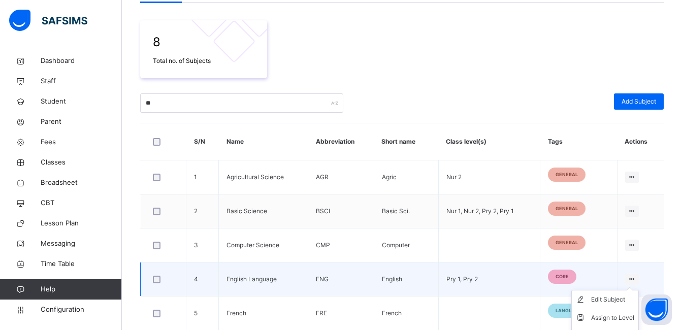
click at [636, 277] on icon at bounding box center [631, 279] width 9 height 8
click at [625, 314] on div "Assign to Level" at bounding box center [612, 318] width 43 height 10
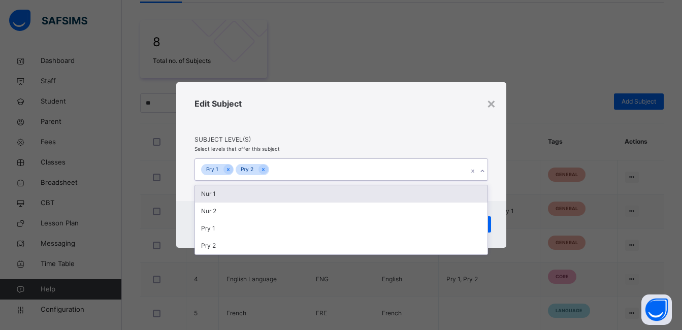
click at [299, 169] on div "Pry 1 Pry 2" at bounding box center [331, 169] width 273 height 21
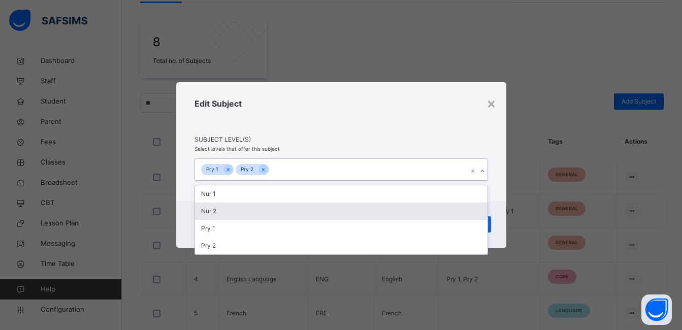
click at [285, 210] on div "Nur 2" at bounding box center [341, 210] width 292 height 17
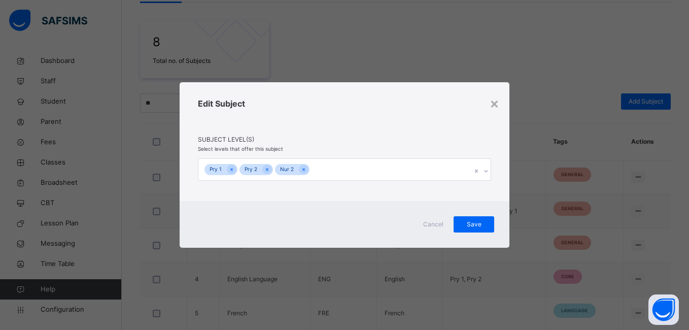
click at [488, 124] on div "Edit Subject" at bounding box center [344, 116] width 293 height 38
click at [474, 218] on div "Save" at bounding box center [474, 224] width 41 height 16
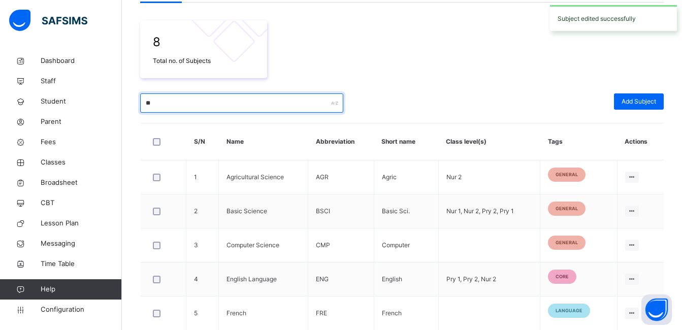
click at [177, 101] on input "**" at bounding box center [241, 102] width 203 height 19
type input "*"
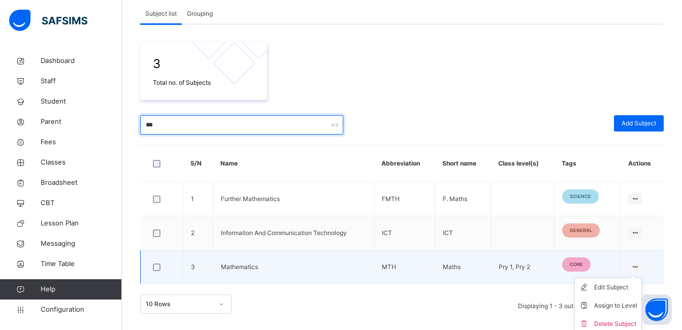
scroll to position [149, 0]
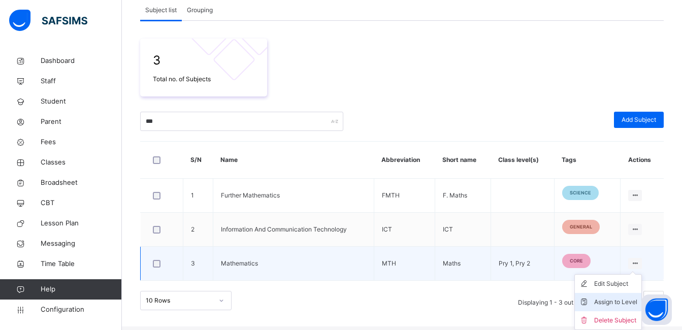
click at [625, 299] on div "Assign to Level" at bounding box center [615, 302] width 43 height 10
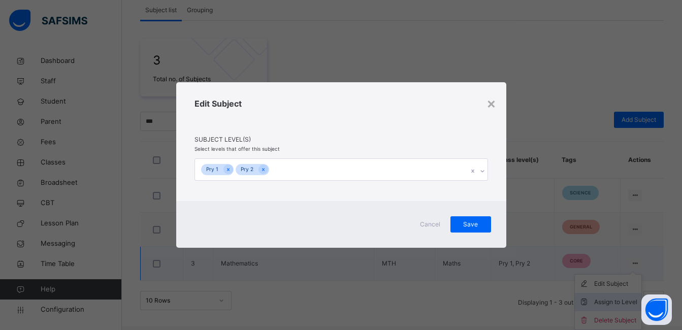
scroll to position [146, 0]
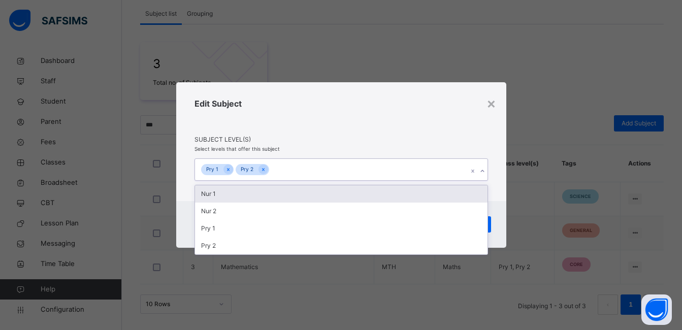
click at [361, 174] on div "Pry 1 Pry 2" at bounding box center [331, 169] width 273 height 21
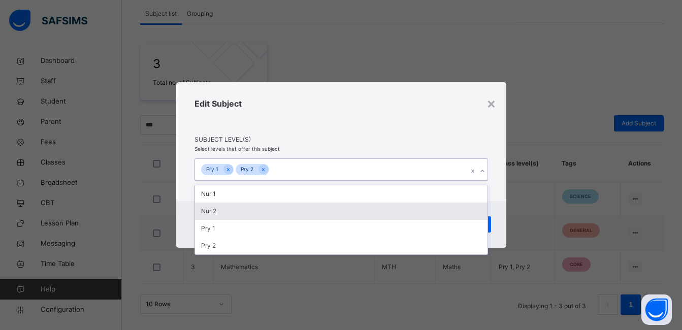
click at [322, 207] on div "Nur 2" at bounding box center [341, 210] width 292 height 17
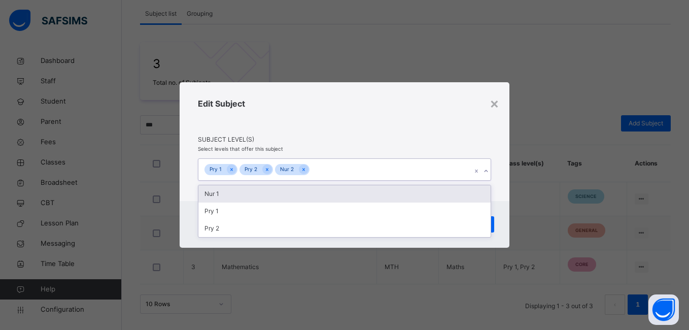
click at [470, 143] on span "Subject Level(s)" at bounding box center [344, 139] width 293 height 9
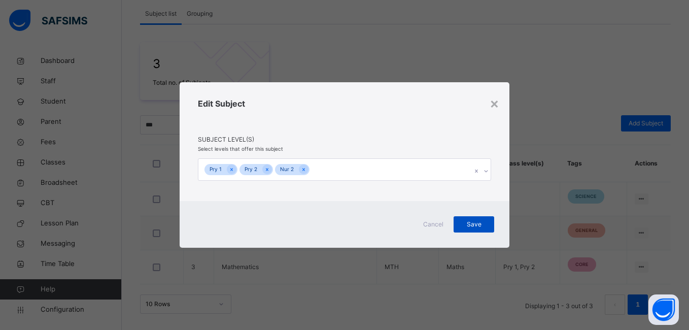
click at [478, 220] on span "Save" at bounding box center [473, 224] width 25 height 9
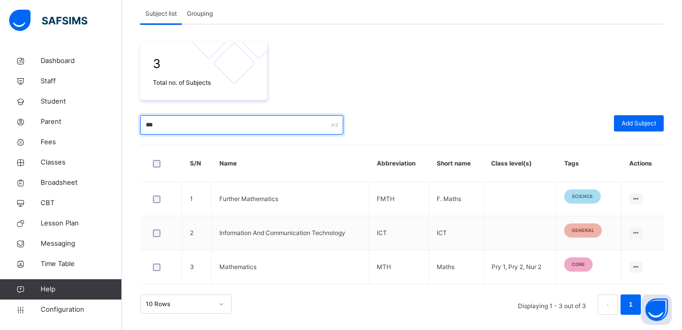
click at [264, 128] on input "***" at bounding box center [241, 124] width 203 height 19
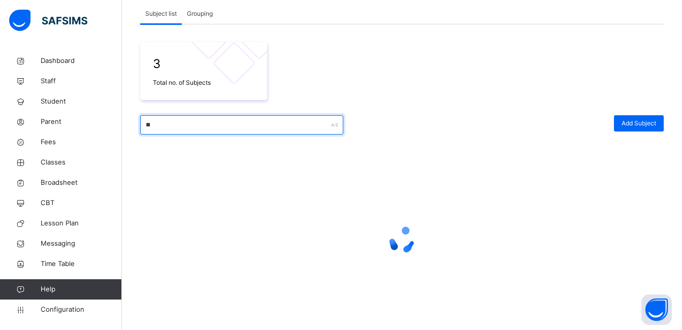
type input "*"
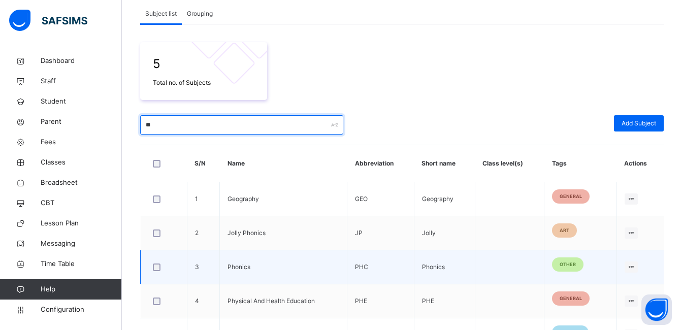
type input "**"
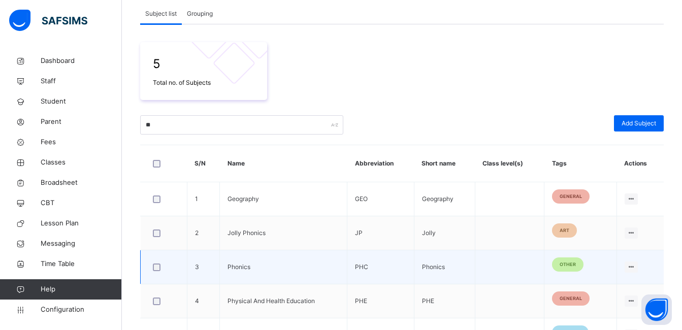
click at [267, 262] on td "Phonics" at bounding box center [283, 267] width 127 height 34
click at [611, 301] on div "Assign to Level" at bounding box center [611, 305] width 43 height 10
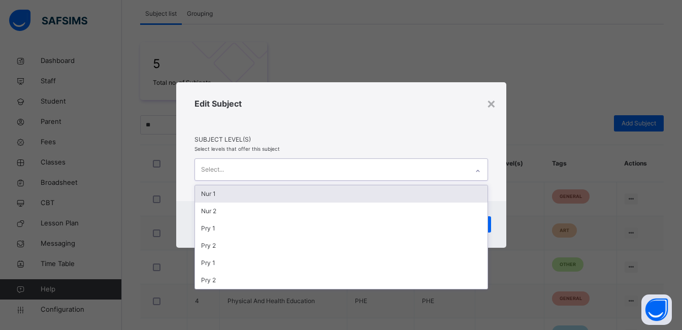
click at [329, 179] on div "Select..." at bounding box center [331, 169] width 273 height 21
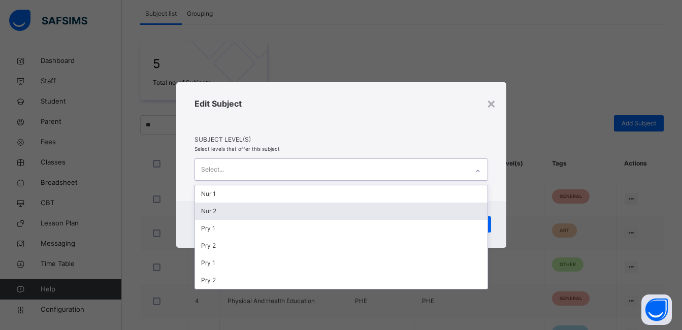
click at [297, 210] on div "Nur 2" at bounding box center [341, 210] width 292 height 17
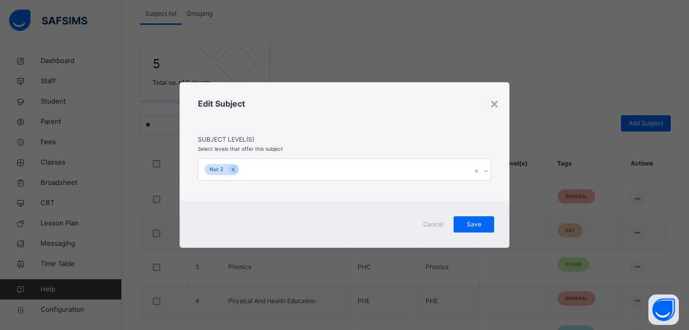
click at [409, 104] on div "Edit Subject" at bounding box center [344, 116] width 293 height 38
click at [478, 221] on span "Save" at bounding box center [473, 224] width 25 height 9
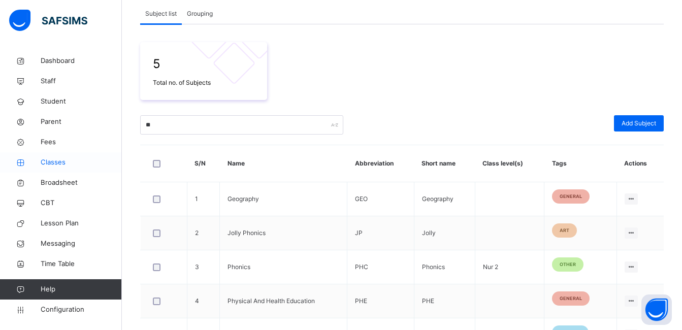
click at [69, 157] on link "Classes" at bounding box center [61, 162] width 122 height 20
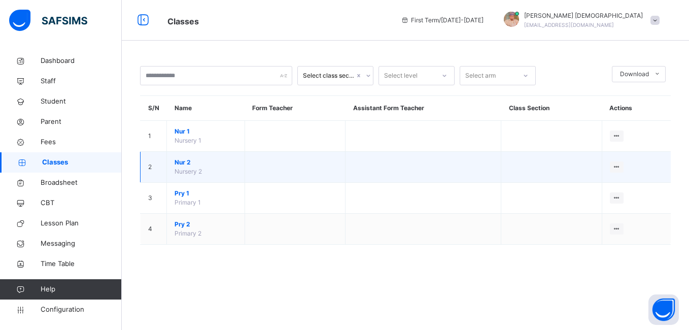
click at [180, 163] on span "Nur 2" at bounding box center [206, 162] width 62 height 9
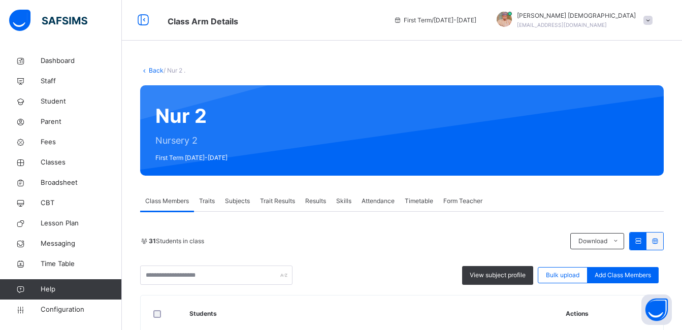
click at [374, 236] on div "31 Students in class Download Pdf Report Excel Report" at bounding box center [401, 241] width 523 height 18
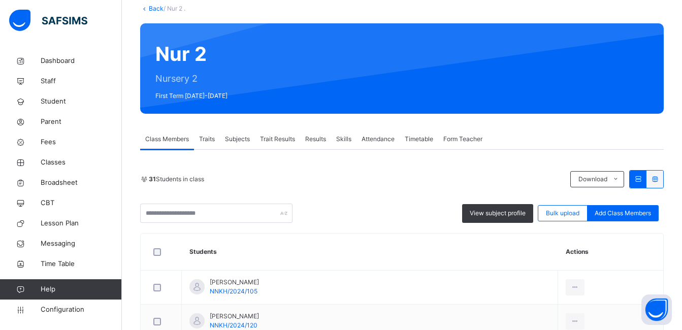
scroll to position [61, 0]
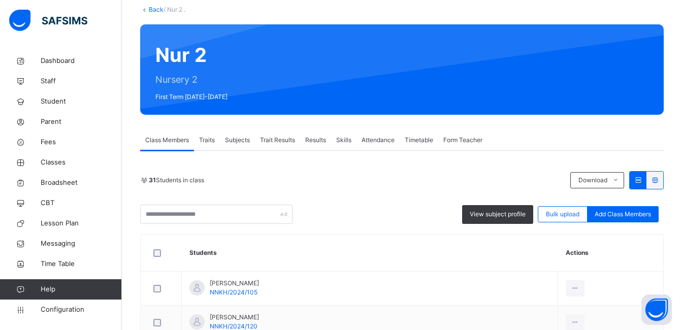
click at [239, 133] on div "Subjects" at bounding box center [237, 140] width 35 height 20
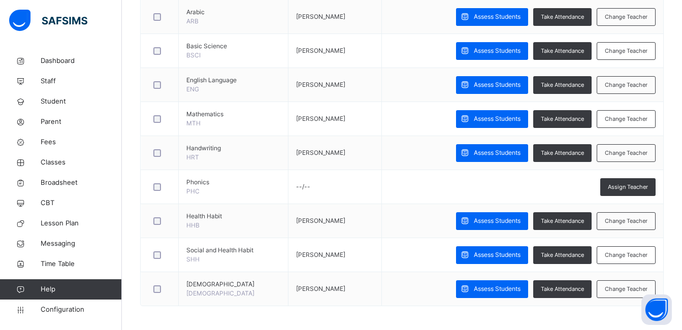
scroll to position [326, 0]
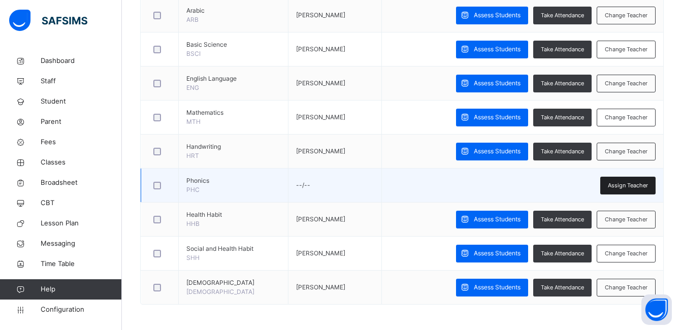
click at [634, 179] on div "Assign Teacher" at bounding box center [627, 186] width 55 height 18
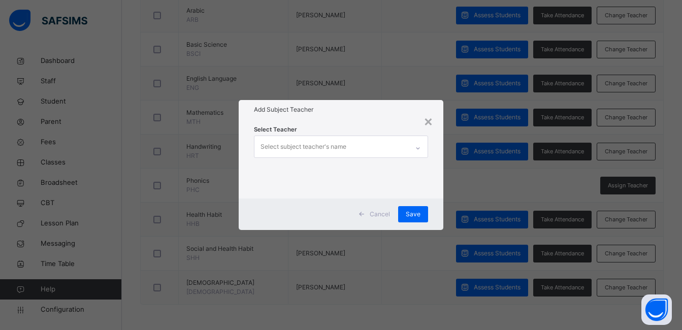
click at [393, 148] on div "Select subject teacher's name" at bounding box center [331, 146] width 154 height 21
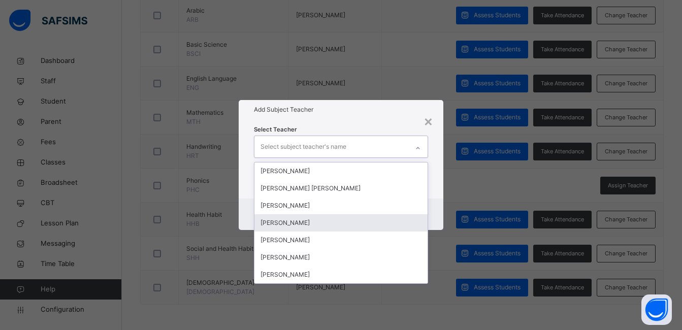
click at [373, 220] on div "Abubakar Abdulkadir Muhammad" at bounding box center [340, 222] width 173 height 17
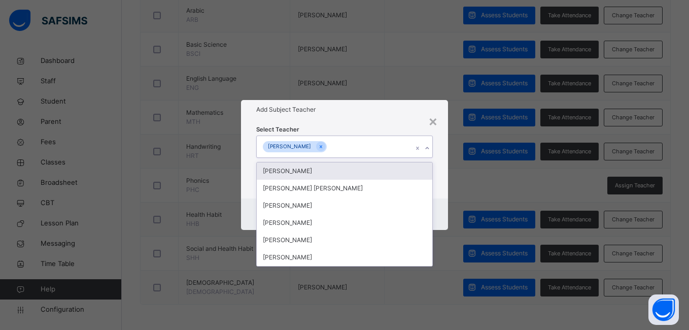
click at [385, 117] on div "Add Subject Teacher" at bounding box center [344, 109] width 207 height 19
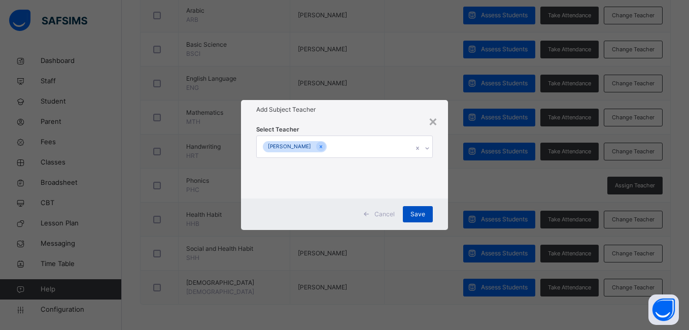
click at [416, 207] on div "Save" at bounding box center [418, 214] width 30 height 16
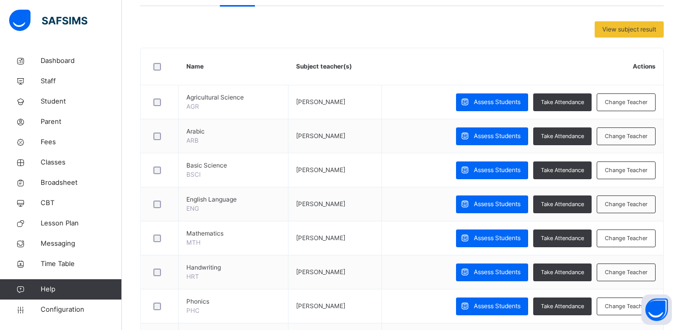
scroll to position [205, 0]
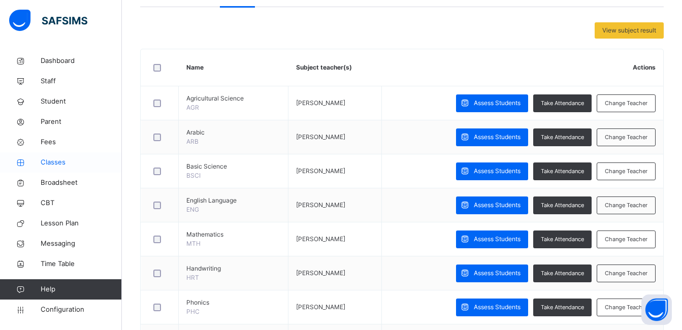
click at [88, 166] on span "Classes" at bounding box center [81, 162] width 81 height 10
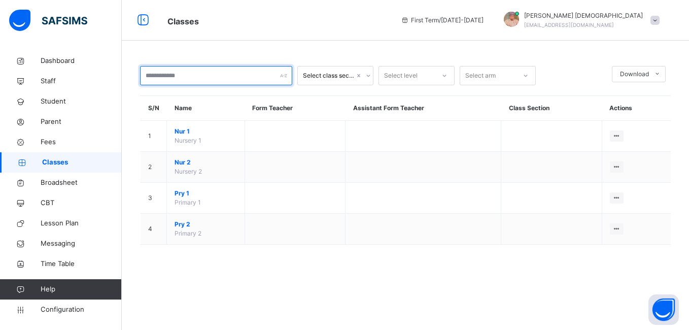
click at [257, 67] on input "text" at bounding box center [216, 75] width 152 height 19
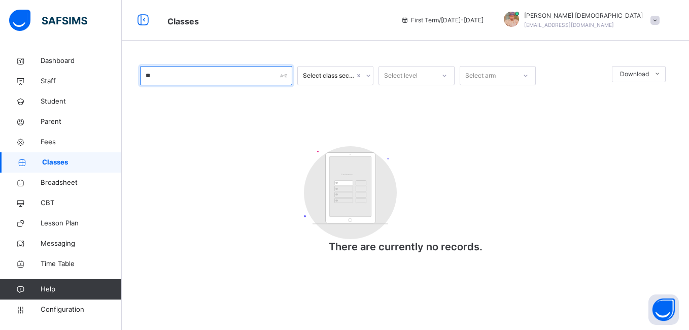
type input "*"
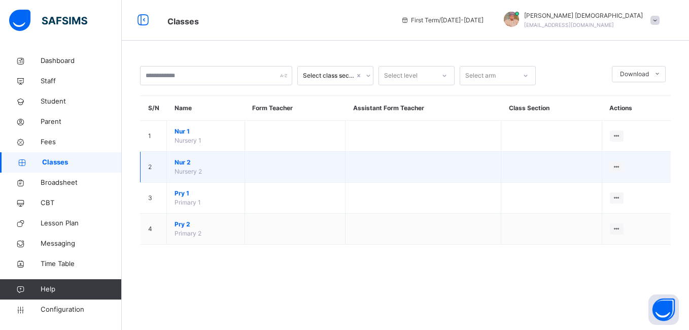
click at [190, 165] on span "Nur 2" at bounding box center [206, 162] width 62 height 9
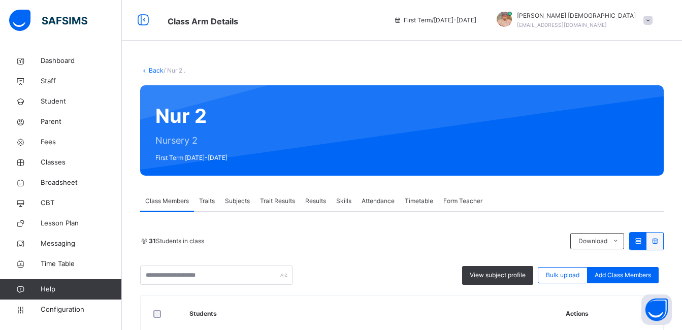
click at [247, 198] on span "Subjects" at bounding box center [237, 200] width 25 height 9
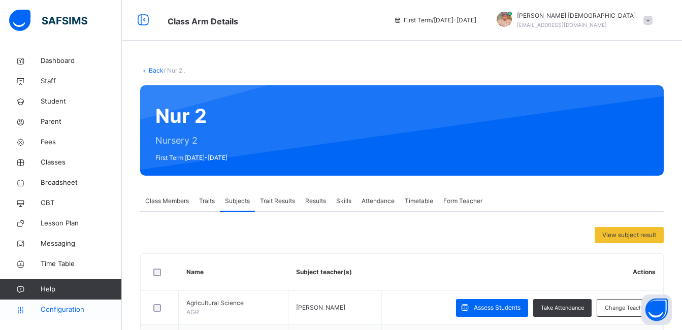
click at [79, 309] on span "Configuration" at bounding box center [81, 310] width 81 height 10
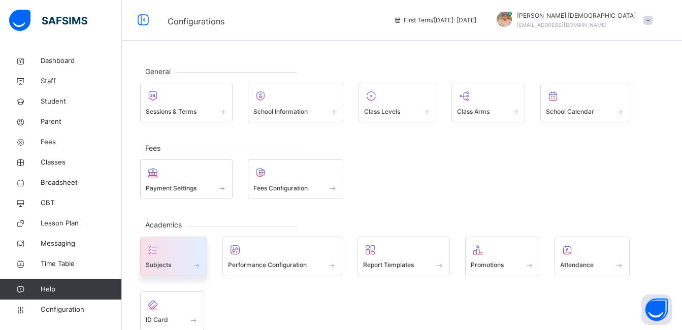
click at [177, 262] on div "Subjects" at bounding box center [174, 265] width 56 height 11
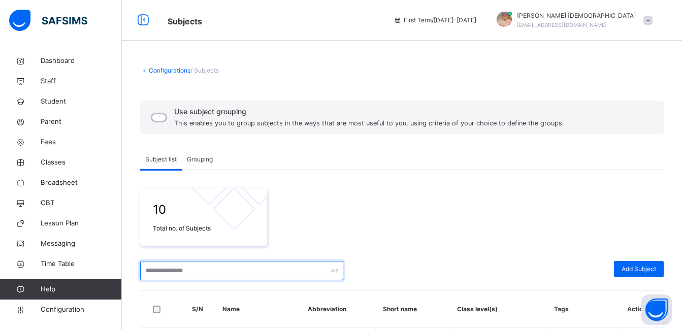
click at [179, 270] on input "text" at bounding box center [241, 270] width 203 height 19
type input "**"
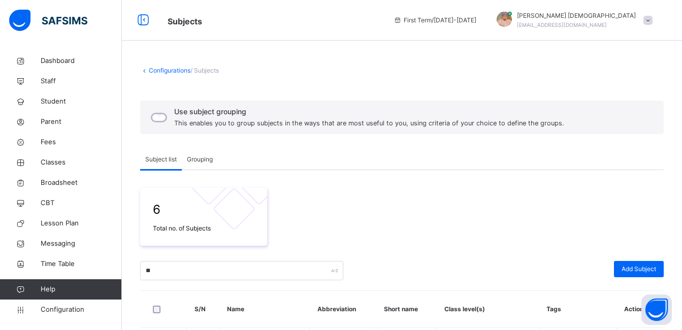
click at [337, 222] on div "6 Total no. of Subjects" at bounding box center [401, 217] width 523 height 58
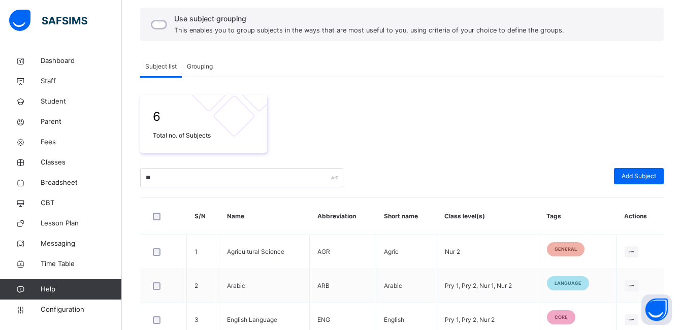
scroll to position [122, 0]
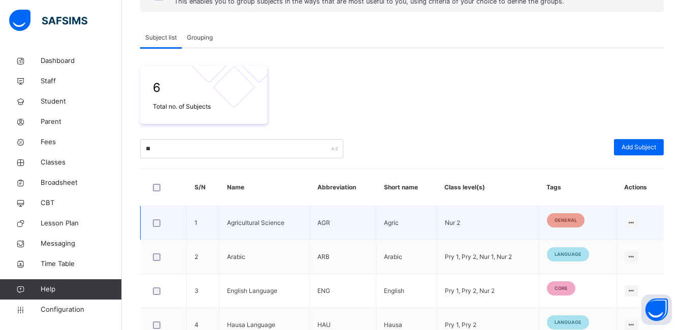
click at [564, 219] on span "general" at bounding box center [565, 220] width 22 height 7
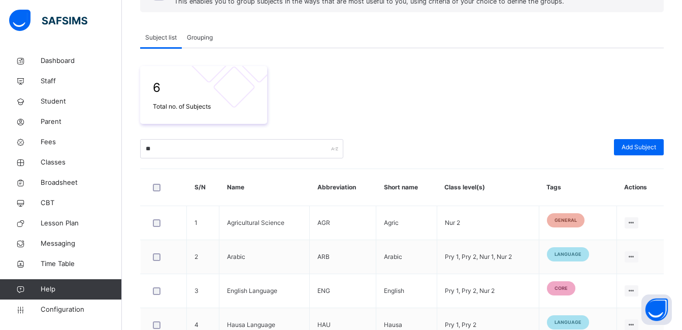
click at [605, 173] on th "Tags" at bounding box center [577, 187] width 78 height 37
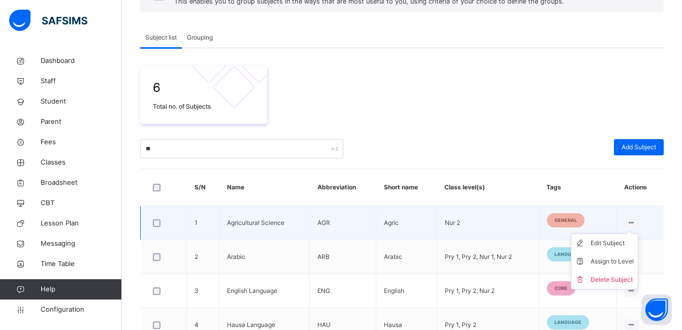
click at [638, 233] on ul "Edit Subject Assign to Level Delete Subject" at bounding box center [603, 261] width 67 height 56
click at [628, 260] on div "Assign to Level" at bounding box center [611, 261] width 43 height 10
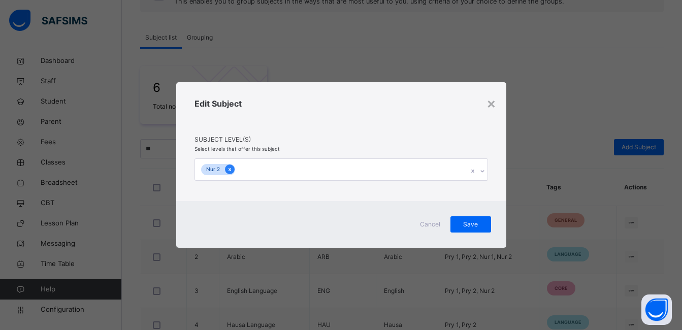
click at [227, 168] on icon at bounding box center [230, 169] width 6 height 7
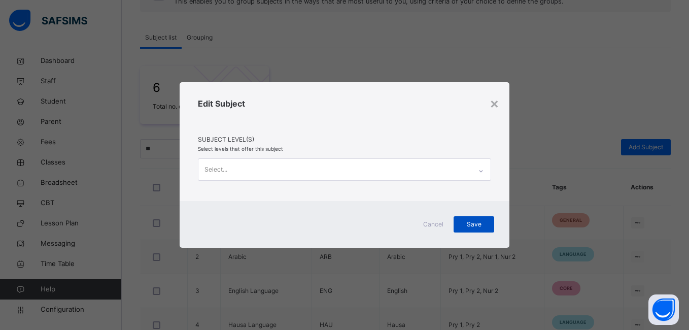
click at [473, 221] on span "Save" at bounding box center [473, 224] width 25 height 9
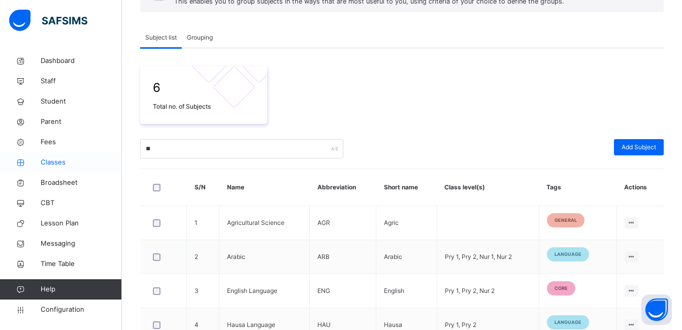
click at [74, 162] on span "Classes" at bounding box center [81, 162] width 81 height 10
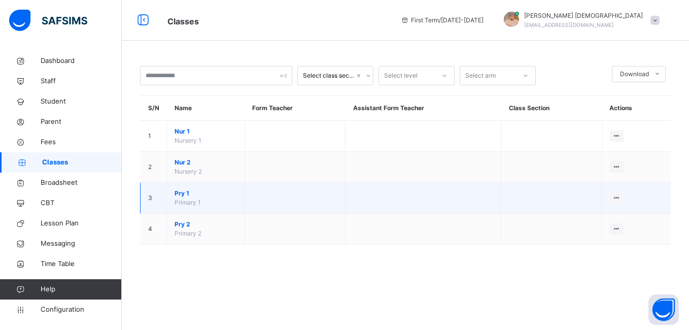
click at [205, 199] on td "Pry 1 Primary 1" at bounding box center [206, 198] width 78 height 31
click at [194, 197] on span "Pry 1" at bounding box center [206, 193] width 62 height 9
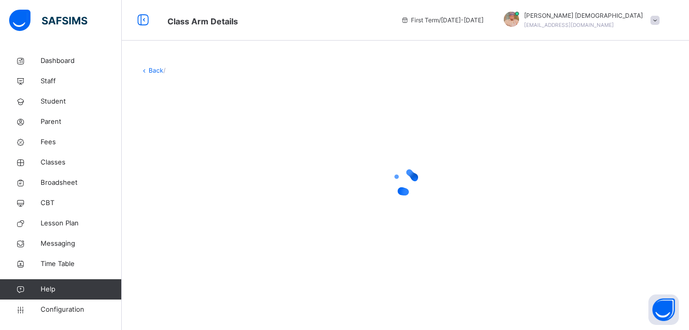
click at [194, 197] on div at bounding box center [405, 181] width 531 height 41
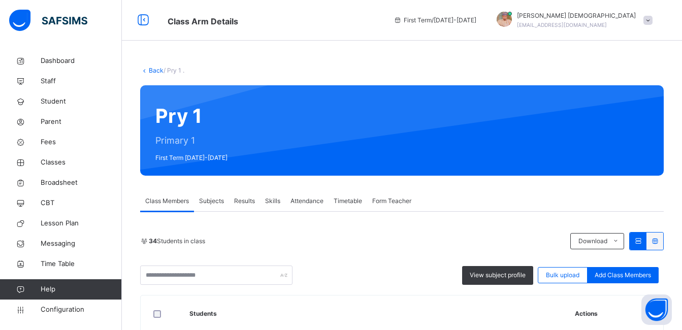
click at [220, 196] on span "Subjects" at bounding box center [211, 200] width 25 height 9
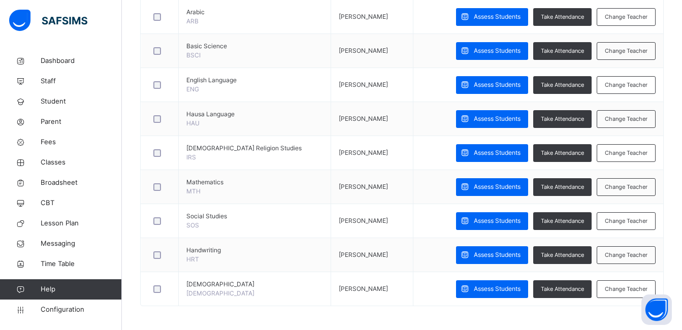
scroll to position [292, 0]
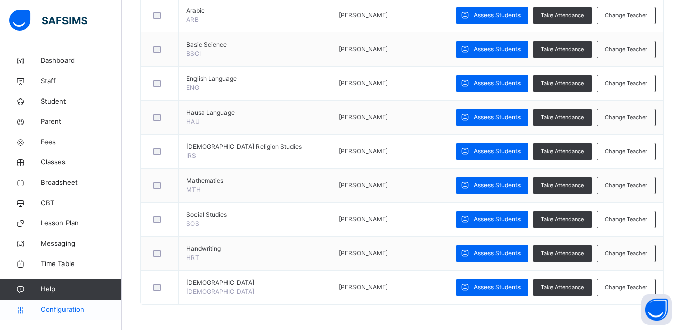
click at [70, 314] on span "Configuration" at bounding box center [81, 310] width 81 height 10
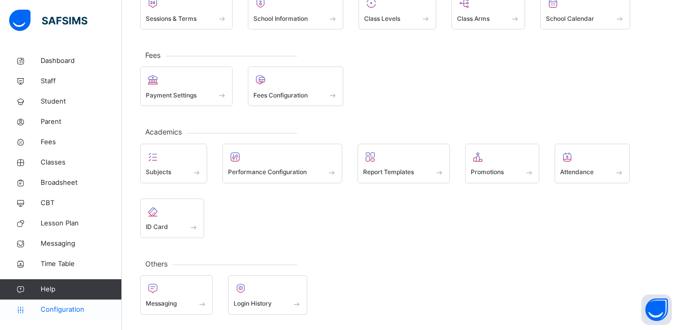
scroll to position [93, 0]
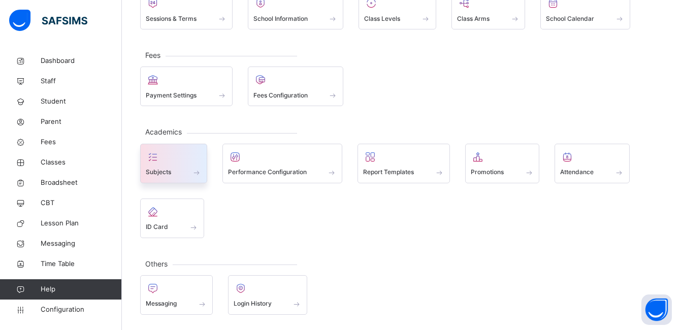
click at [192, 180] on div "Subjects" at bounding box center [173, 164] width 67 height 40
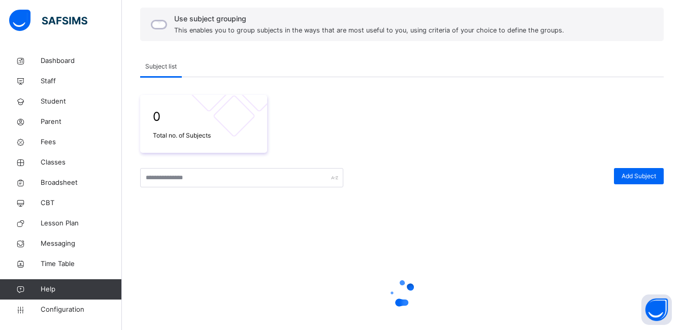
click at [192, 196] on div at bounding box center [401, 292] width 523 height 193
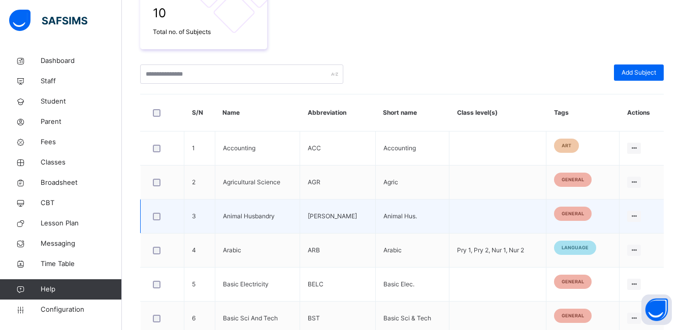
scroll to position [171, 0]
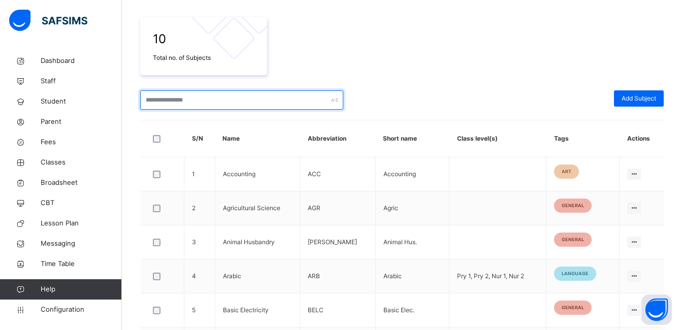
click at [206, 100] on input "text" at bounding box center [241, 99] width 203 height 19
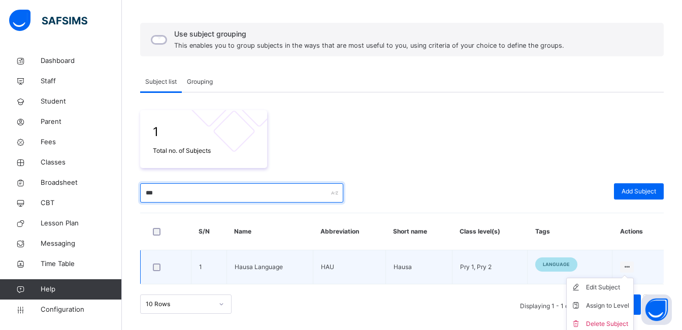
scroll to position [81, 0]
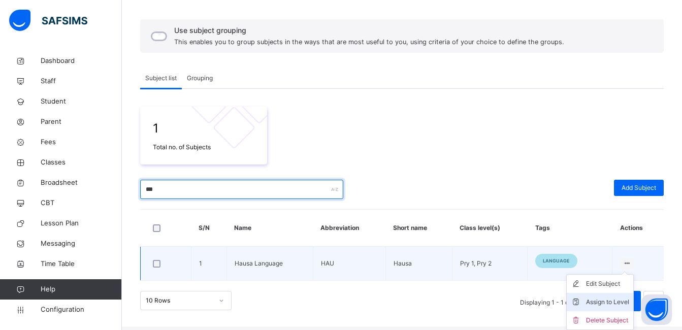
type input "***"
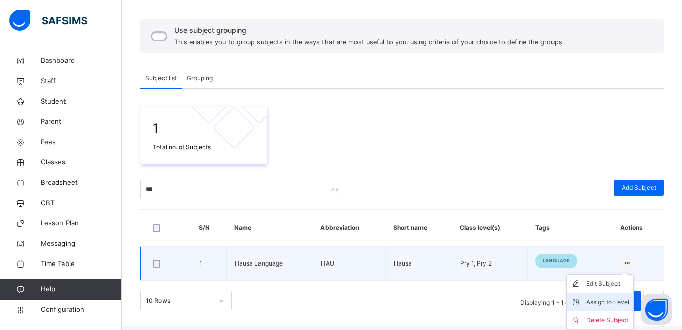
click at [628, 296] on li "Assign to Level" at bounding box center [599, 302] width 66 height 18
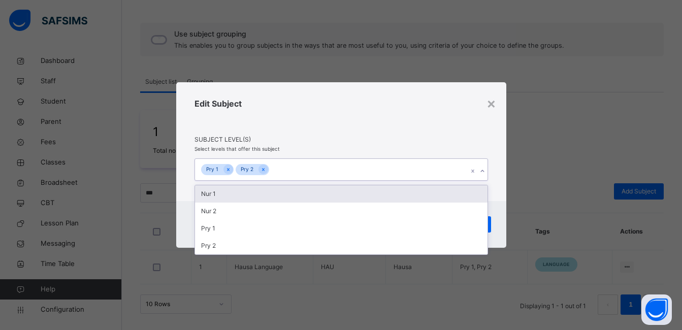
click at [318, 172] on div "Pry 1 Pry 2" at bounding box center [331, 169] width 273 height 21
click at [220, 172] on div "Pry 1" at bounding box center [212, 170] width 22 height 12
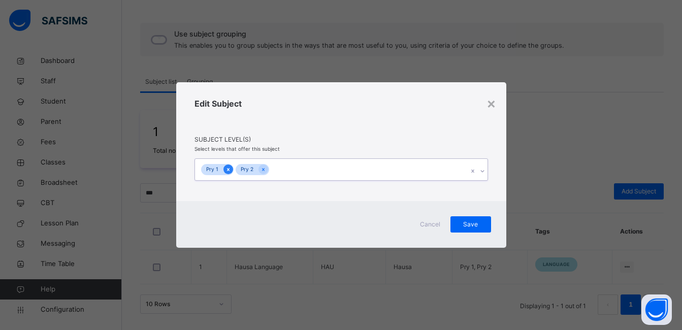
click at [225, 170] on icon at bounding box center [228, 169] width 6 height 7
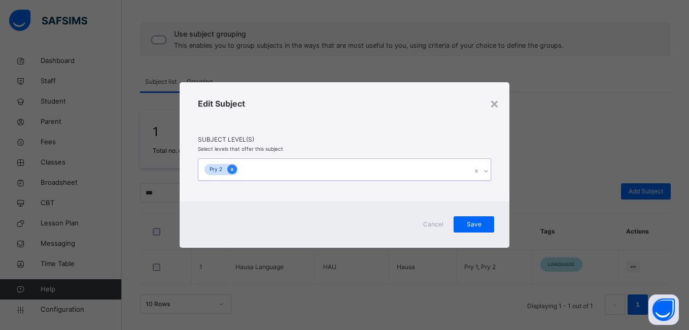
click at [232, 167] on icon at bounding box center [232, 169] width 6 height 7
click at [482, 224] on span "Save" at bounding box center [473, 224] width 25 height 9
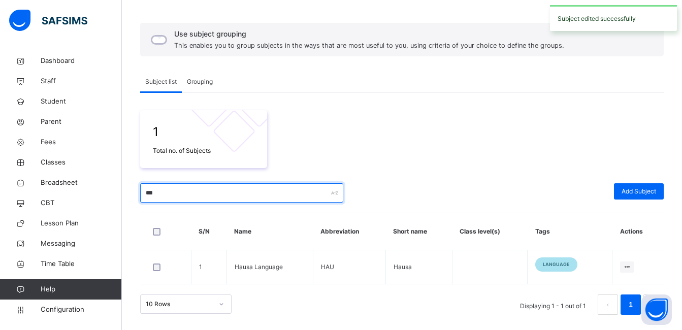
click at [267, 190] on input "***" at bounding box center [241, 192] width 203 height 19
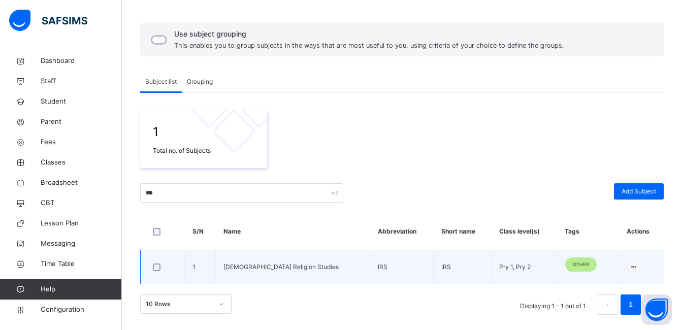
click at [570, 260] on div "other" at bounding box center [580, 264] width 31 height 14
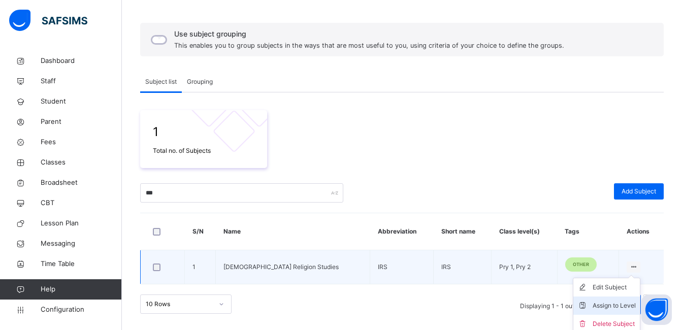
click at [621, 301] on div "Assign to Level" at bounding box center [613, 305] width 43 height 10
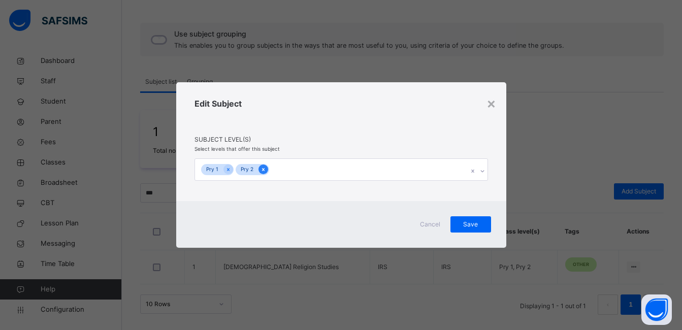
click at [262, 168] on icon at bounding box center [263, 169] width 6 height 7
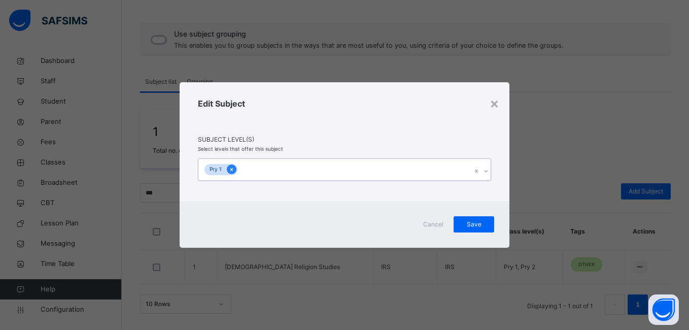
click at [230, 166] on icon at bounding box center [232, 169] width 6 height 7
click at [481, 222] on span "Save" at bounding box center [473, 224] width 25 height 9
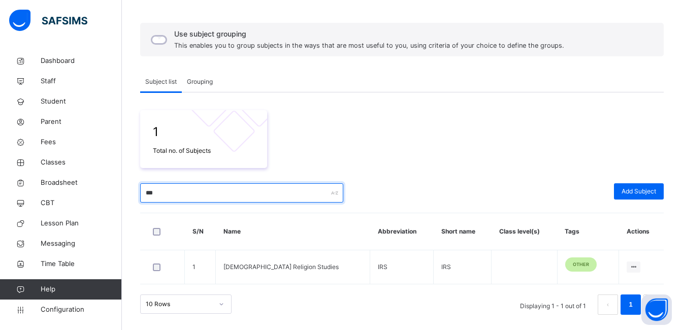
click at [259, 202] on input "***" at bounding box center [241, 192] width 203 height 19
type input "*"
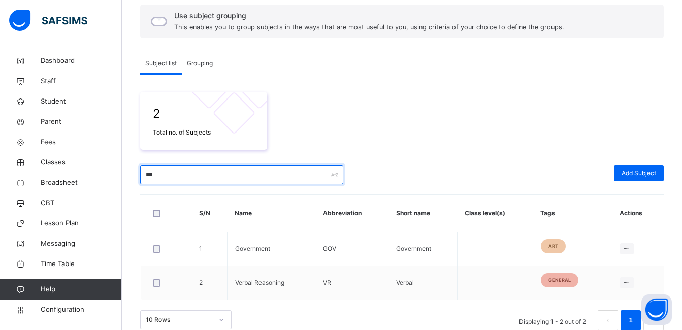
scroll to position [112, 0]
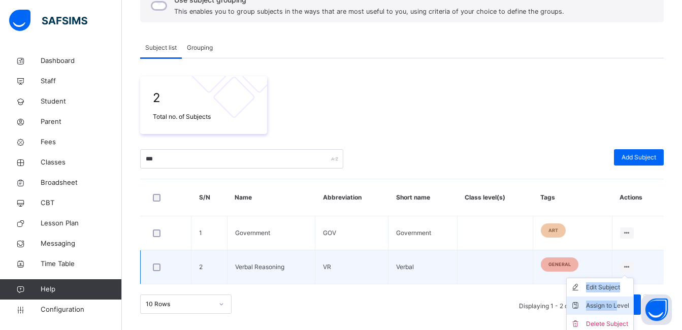
drag, startPoint x: 632, startPoint y: 264, endPoint x: 623, endPoint y: 297, distance: 34.9
click at [623, 273] on div "Edit Subject Assign to Level Delete Subject" at bounding box center [627, 266] width 14 height 11
drag, startPoint x: 623, startPoint y: 297, endPoint x: 617, endPoint y: 304, distance: 8.6
click at [617, 304] on div "Assign to Level" at bounding box center [607, 305] width 43 height 10
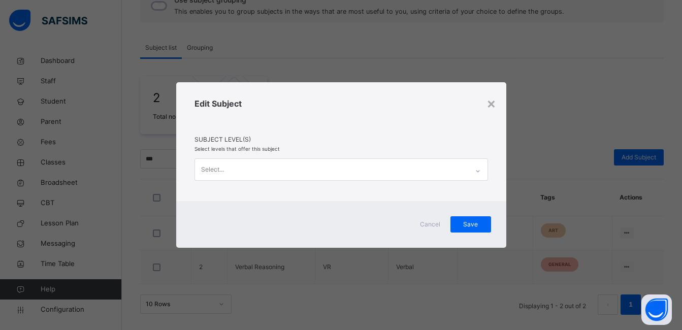
click at [348, 168] on div "Select..." at bounding box center [331, 169] width 273 height 21
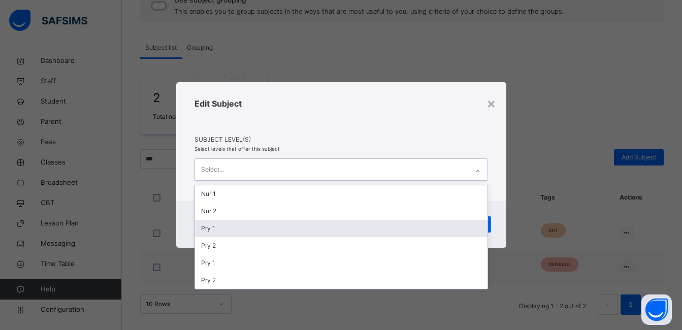
click at [324, 226] on div "Pry 1" at bounding box center [341, 228] width 292 height 17
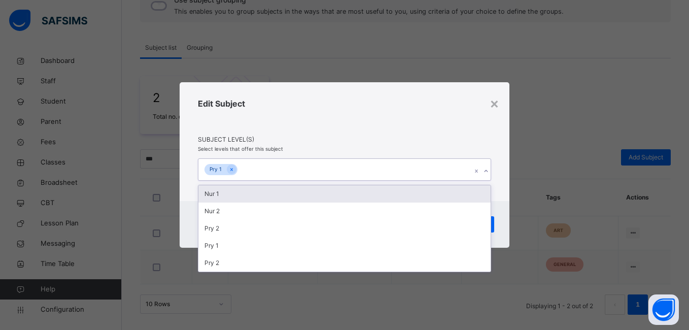
click at [273, 172] on div "Pry 1" at bounding box center [334, 169] width 273 height 21
click at [487, 168] on icon at bounding box center [486, 171] width 6 height 10
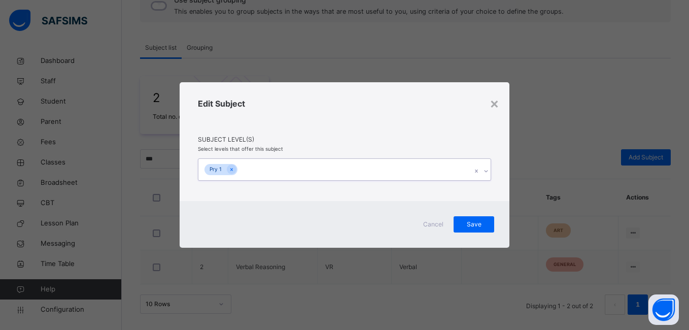
click at [487, 169] on icon at bounding box center [486, 171] width 6 height 10
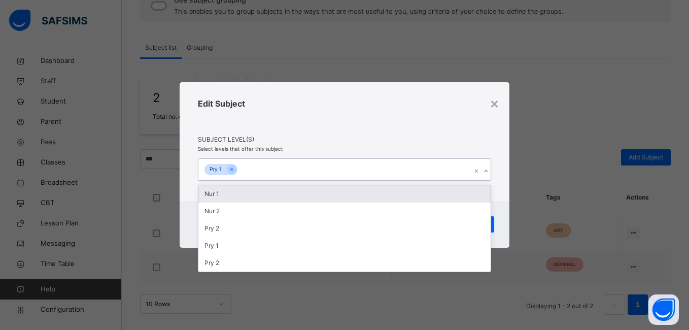
click at [486, 171] on icon at bounding box center [486, 171] width 6 height 10
click at [486, 172] on icon at bounding box center [486, 171] width 4 height 2
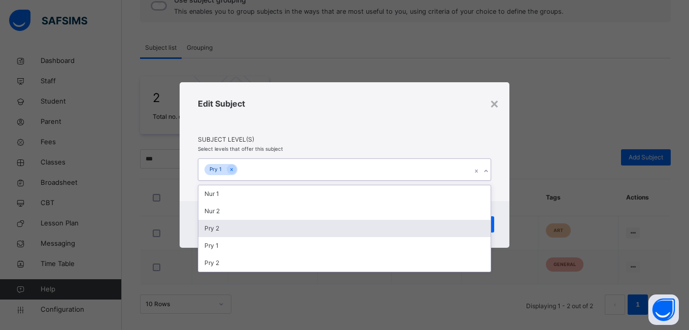
click at [335, 227] on div "Pry 2" at bounding box center [344, 228] width 292 height 17
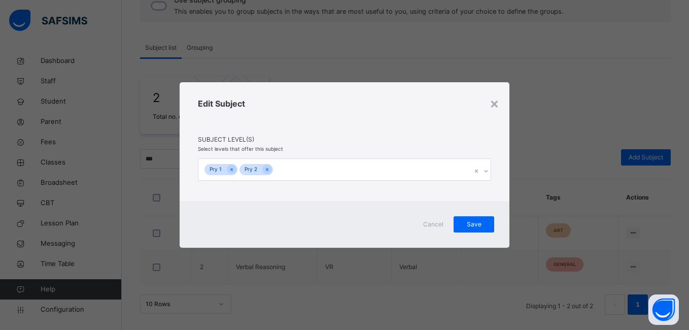
click at [498, 167] on div "Edit Subject Subject Level(s) Select levels that offer this subject Pry 1 Pry 2" at bounding box center [345, 141] width 330 height 119
click at [472, 220] on span "Save" at bounding box center [473, 224] width 25 height 9
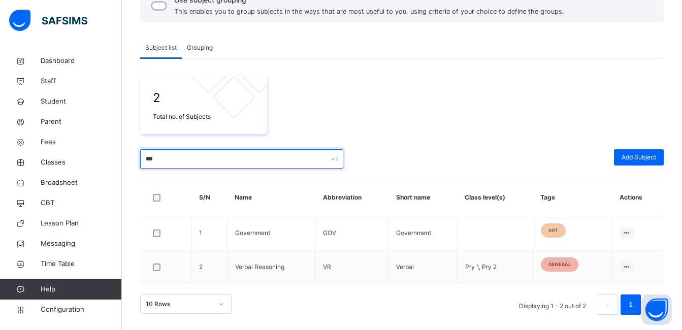
click at [203, 161] on input "***" at bounding box center [241, 158] width 203 height 19
type input "*"
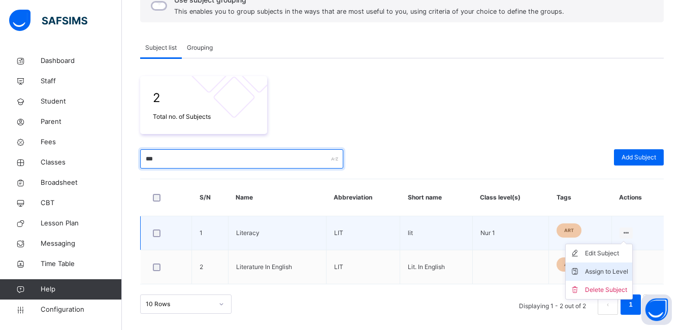
type input "***"
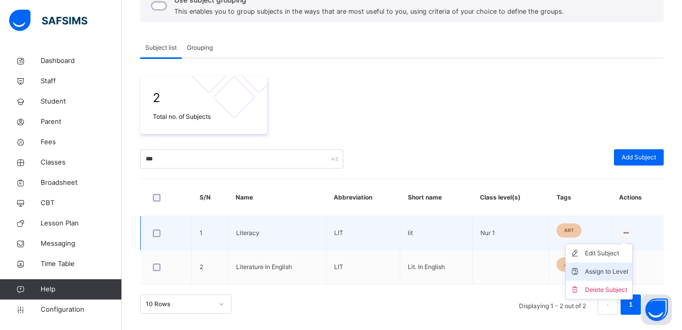
click at [621, 268] on div "Assign to Level" at bounding box center [606, 271] width 43 height 10
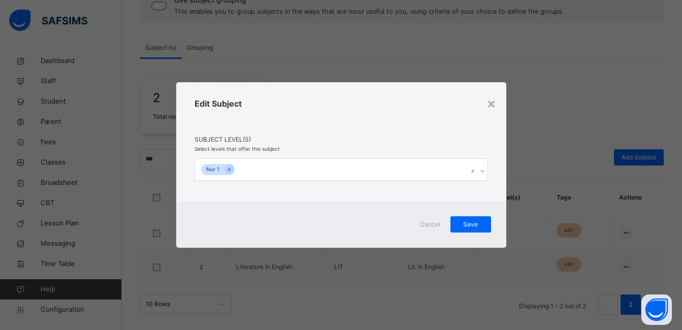
click at [274, 169] on div "Nur 1" at bounding box center [331, 169] width 273 height 21
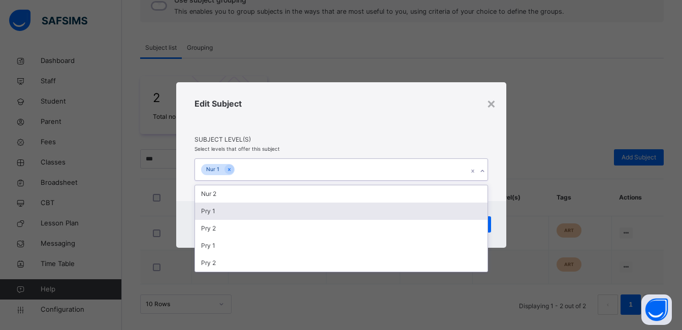
click at [250, 208] on div "Pry 1" at bounding box center [341, 210] width 292 height 17
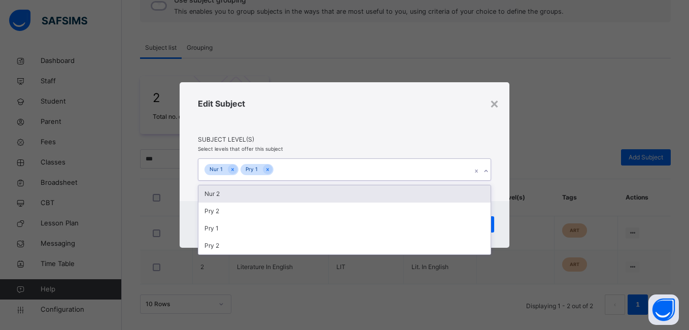
click at [290, 171] on div "Nur 1 Pry 1" at bounding box center [334, 169] width 273 height 21
click at [291, 172] on div "Nur 1 Pry 1" at bounding box center [334, 169] width 273 height 21
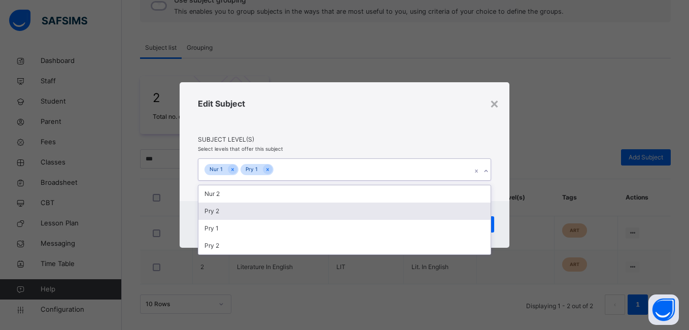
click at [255, 215] on div "Pry 2" at bounding box center [344, 210] width 292 height 17
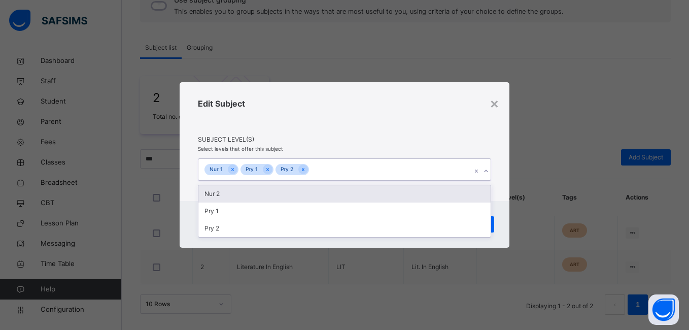
click at [484, 75] on div "× Edit Subject Subject Level(s) Select levels that offer this subject option Pr…" at bounding box center [344, 165] width 689 height 330
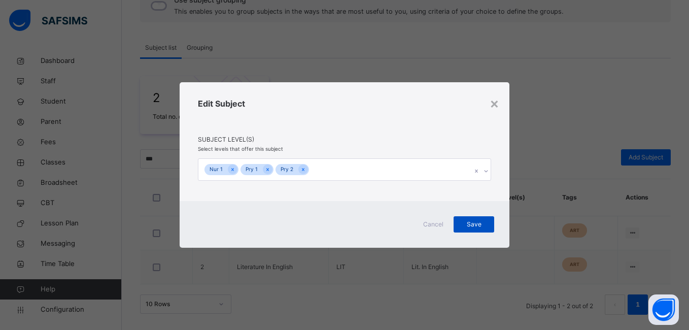
click at [475, 220] on span "Save" at bounding box center [473, 224] width 25 height 9
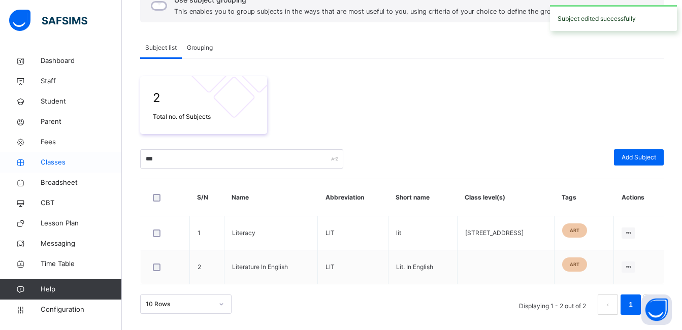
click at [52, 158] on span "Classes" at bounding box center [81, 162] width 81 height 10
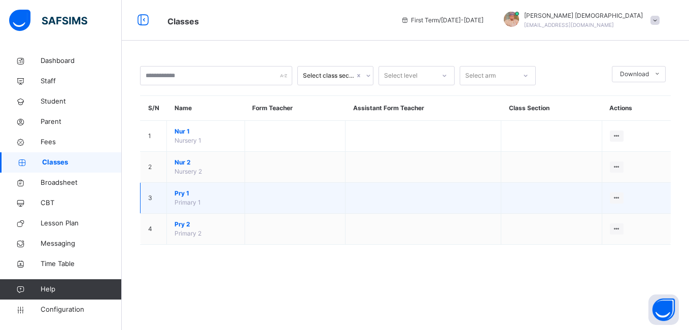
click at [190, 190] on span "Pry 1" at bounding box center [206, 193] width 62 height 9
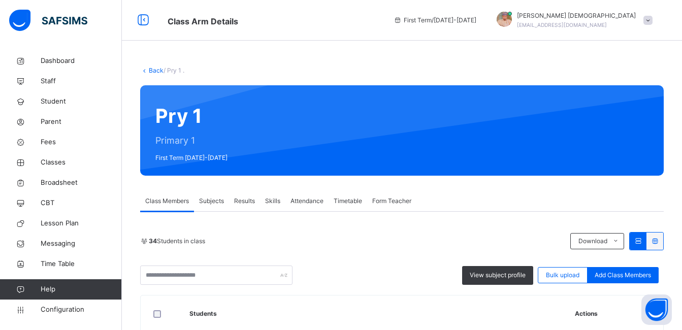
click at [226, 199] on div "Subjects" at bounding box center [211, 201] width 35 height 20
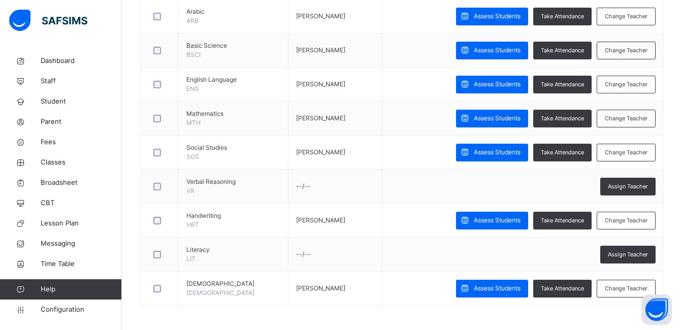
scroll to position [292, 0]
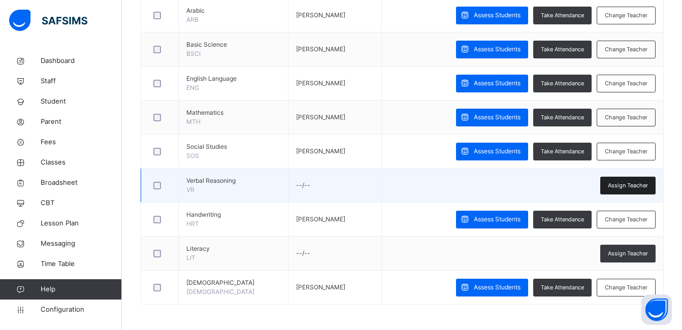
click at [641, 181] on span "Assign Teacher" at bounding box center [627, 185] width 40 height 9
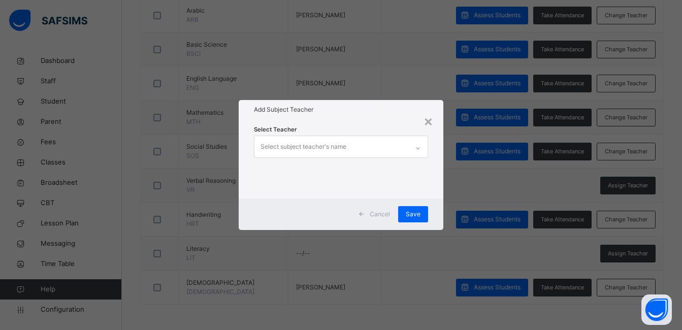
click at [371, 143] on div "Select subject teacher's name" at bounding box center [331, 146] width 154 height 21
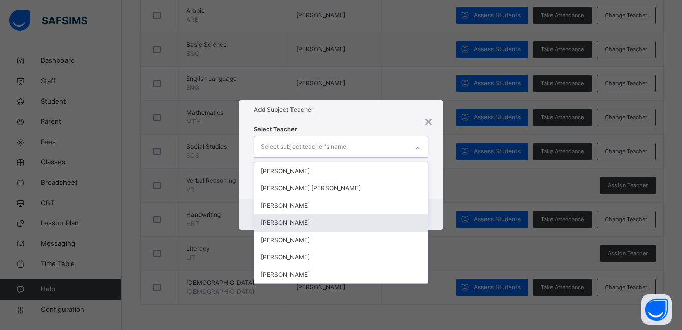
click at [350, 219] on div "Abubakar Abdulkadir Muhammad" at bounding box center [340, 222] width 173 height 17
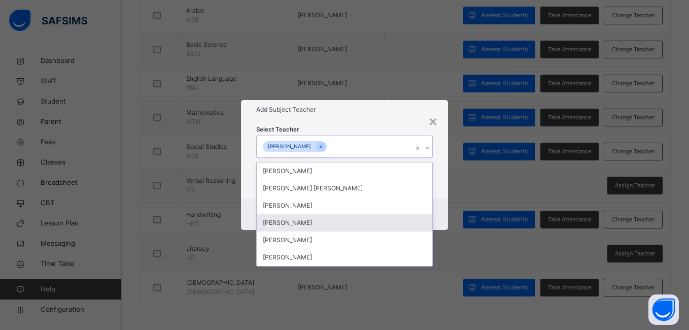
click at [475, 180] on div "× Add Subject Teacher Select Teacher option Abubakar Abdulkadir Muhammad , sele…" at bounding box center [344, 165] width 689 height 330
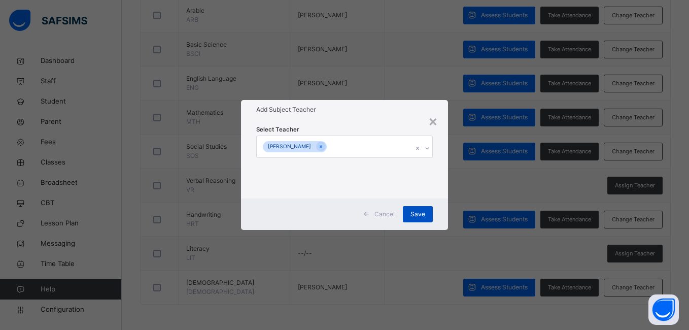
click at [425, 211] on span "Save" at bounding box center [418, 214] width 15 height 9
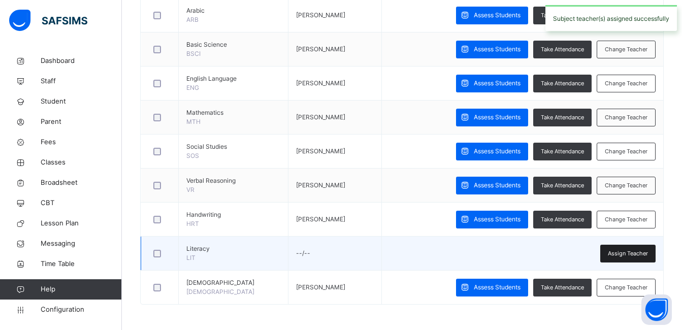
click at [625, 246] on div "Assign Teacher" at bounding box center [627, 254] width 55 height 18
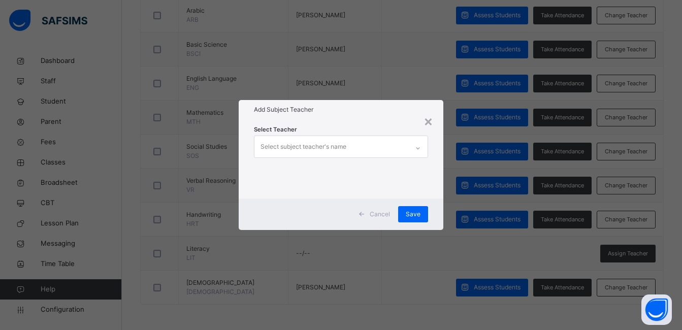
click at [312, 147] on div "Select subject teacher's name" at bounding box center [303, 146] width 86 height 19
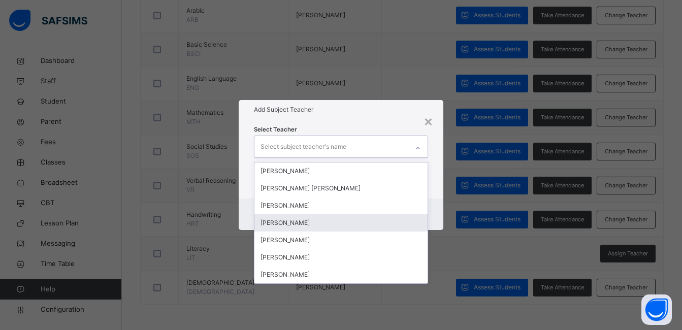
click at [313, 229] on div "Abubakar Abdulkadir Muhammad" at bounding box center [340, 222] width 173 height 17
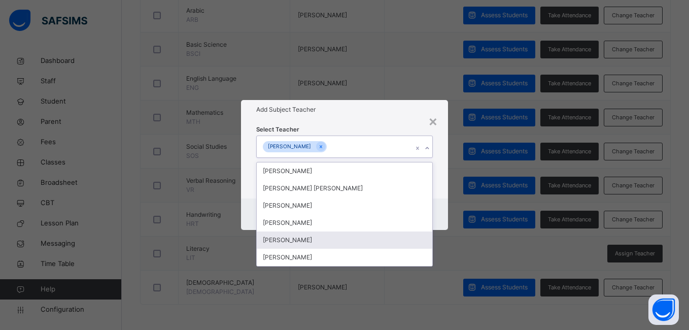
click at [450, 240] on div "× Add Subject Teacher Select Teacher option Abubakar Abdulkadir Muhammad , sele…" at bounding box center [344, 165] width 689 height 330
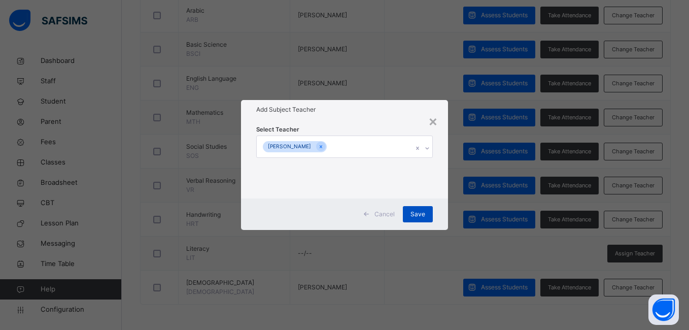
click at [421, 213] on span "Save" at bounding box center [418, 214] width 15 height 9
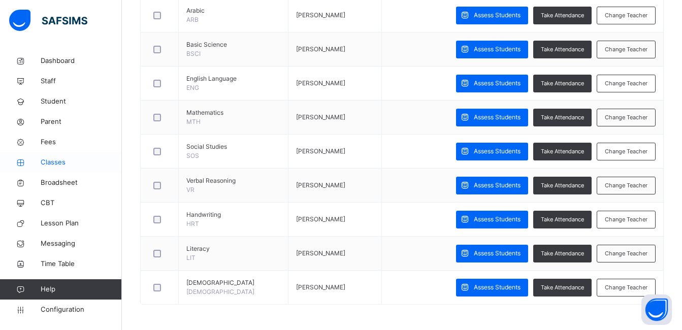
click at [76, 155] on link "Classes" at bounding box center [61, 162] width 122 height 20
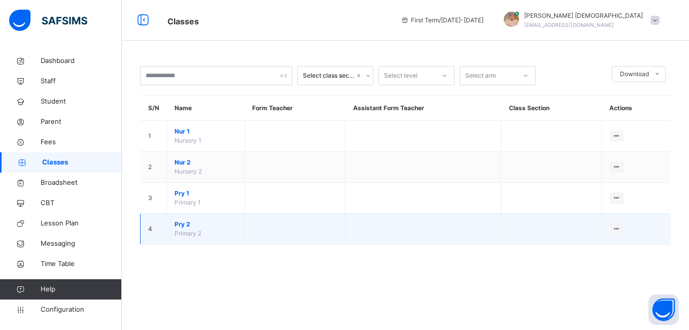
click at [191, 222] on span "Pry 2" at bounding box center [206, 224] width 62 height 9
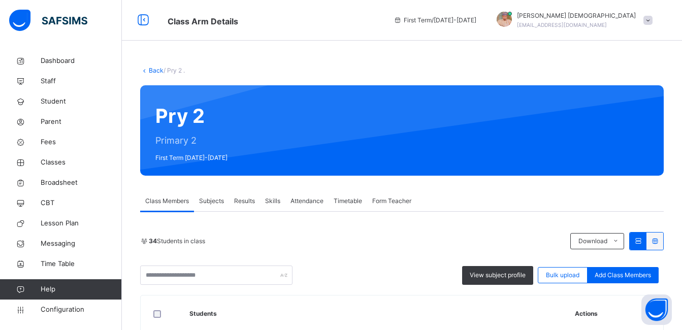
click at [219, 199] on span "Subjects" at bounding box center [211, 200] width 25 height 9
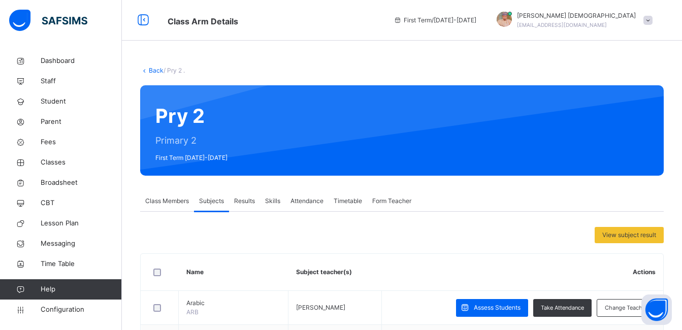
click at [234, 234] on div "View subject result" at bounding box center [401, 235] width 523 height 16
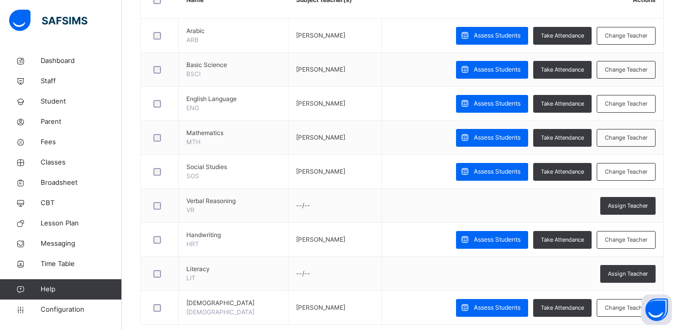
scroll to position [292, 0]
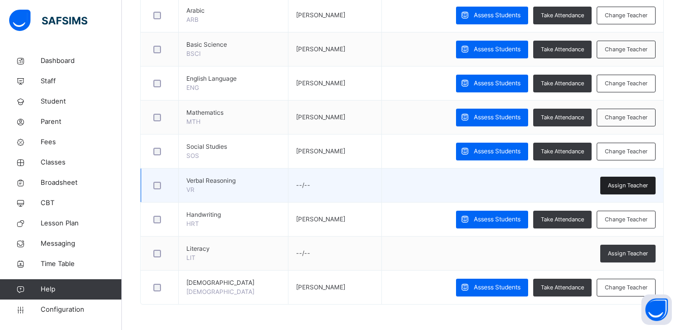
click at [619, 186] on span "Assign Teacher" at bounding box center [627, 185] width 40 height 9
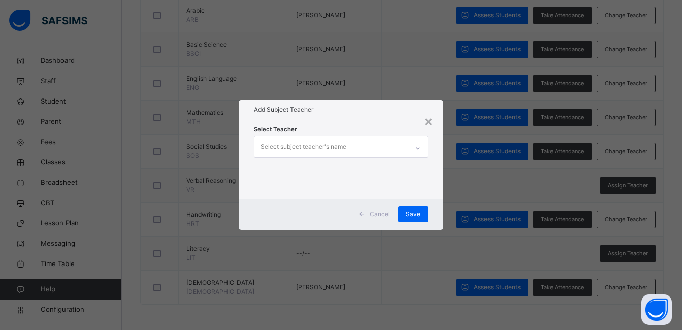
click at [403, 155] on div "Select subject teacher's name" at bounding box center [331, 146] width 154 height 21
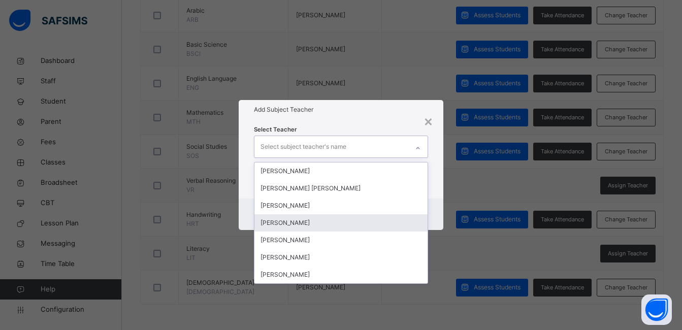
click at [365, 222] on div "Abubakar Abdulkadir Muhammad" at bounding box center [340, 222] width 173 height 17
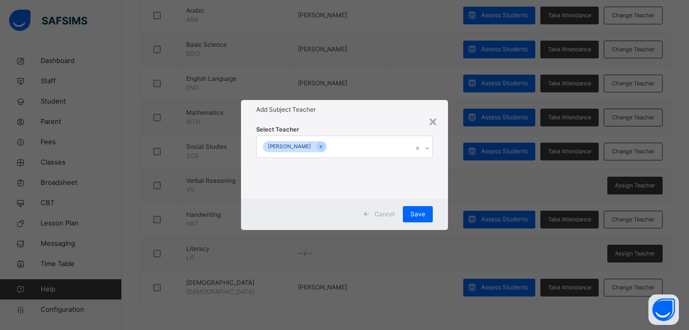
click at [408, 118] on div "Add Subject Teacher" at bounding box center [344, 109] width 207 height 19
click at [419, 213] on span "Save" at bounding box center [418, 214] width 15 height 9
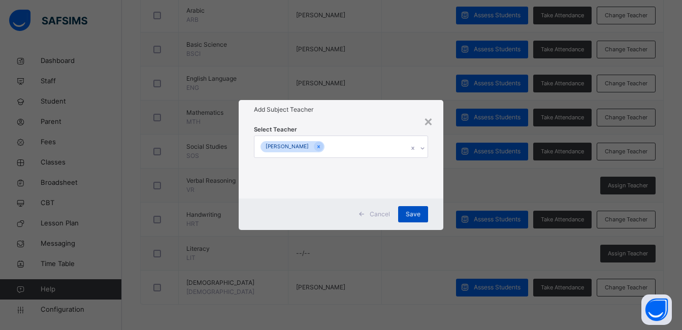
click at [419, 213] on div "View subject result Name Subject teacher(s) Actions Arabic ARB Abubakar Abdulka…" at bounding box center [401, 120] width 523 height 370
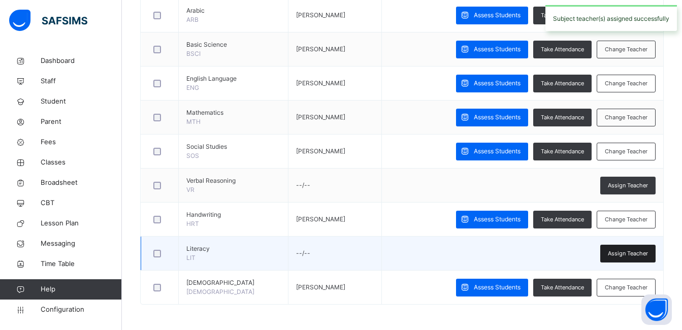
click at [647, 252] on span "Assign Teacher" at bounding box center [627, 253] width 40 height 9
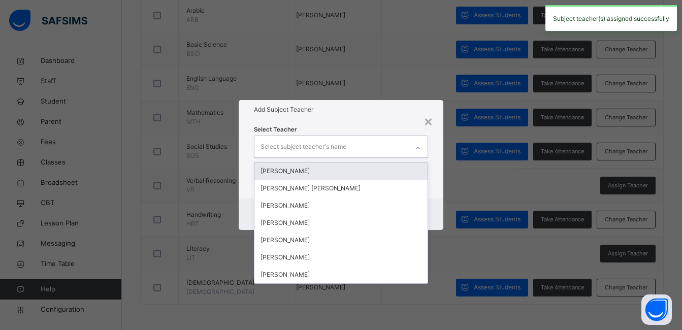
click at [327, 154] on div "Select subject teacher's name" at bounding box center [303, 146] width 86 height 19
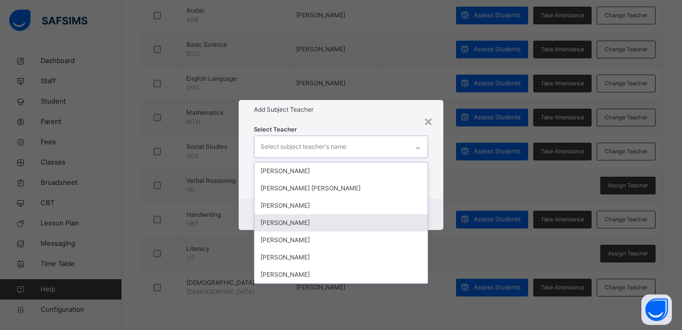
click at [325, 224] on div "Abubakar Abdulkadir Muhammad" at bounding box center [340, 222] width 173 height 17
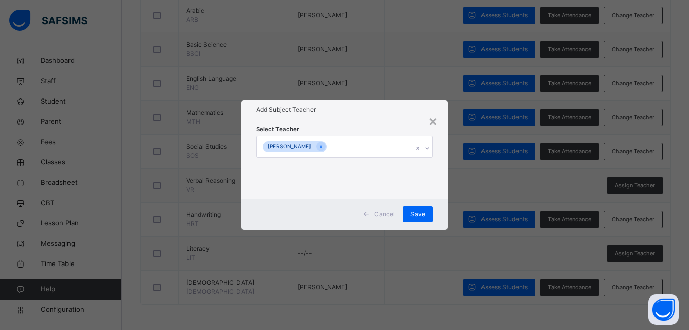
click at [395, 117] on div "Add Subject Teacher" at bounding box center [344, 109] width 207 height 19
click at [415, 206] on div "Save" at bounding box center [418, 214] width 30 height 16
